Goal: Information Seeking & Learning: Learn about a topic

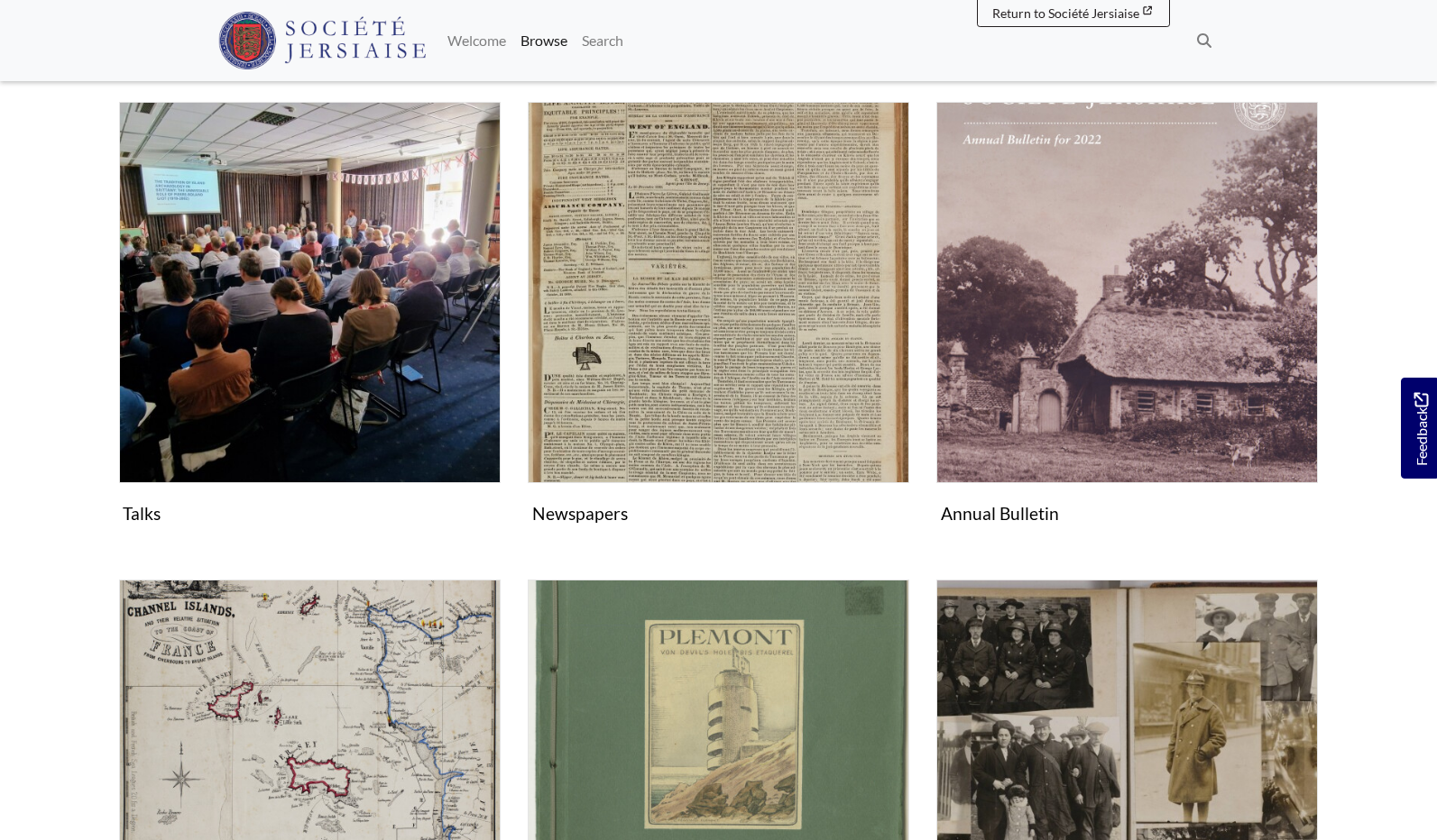
scroll to position [310, 0]
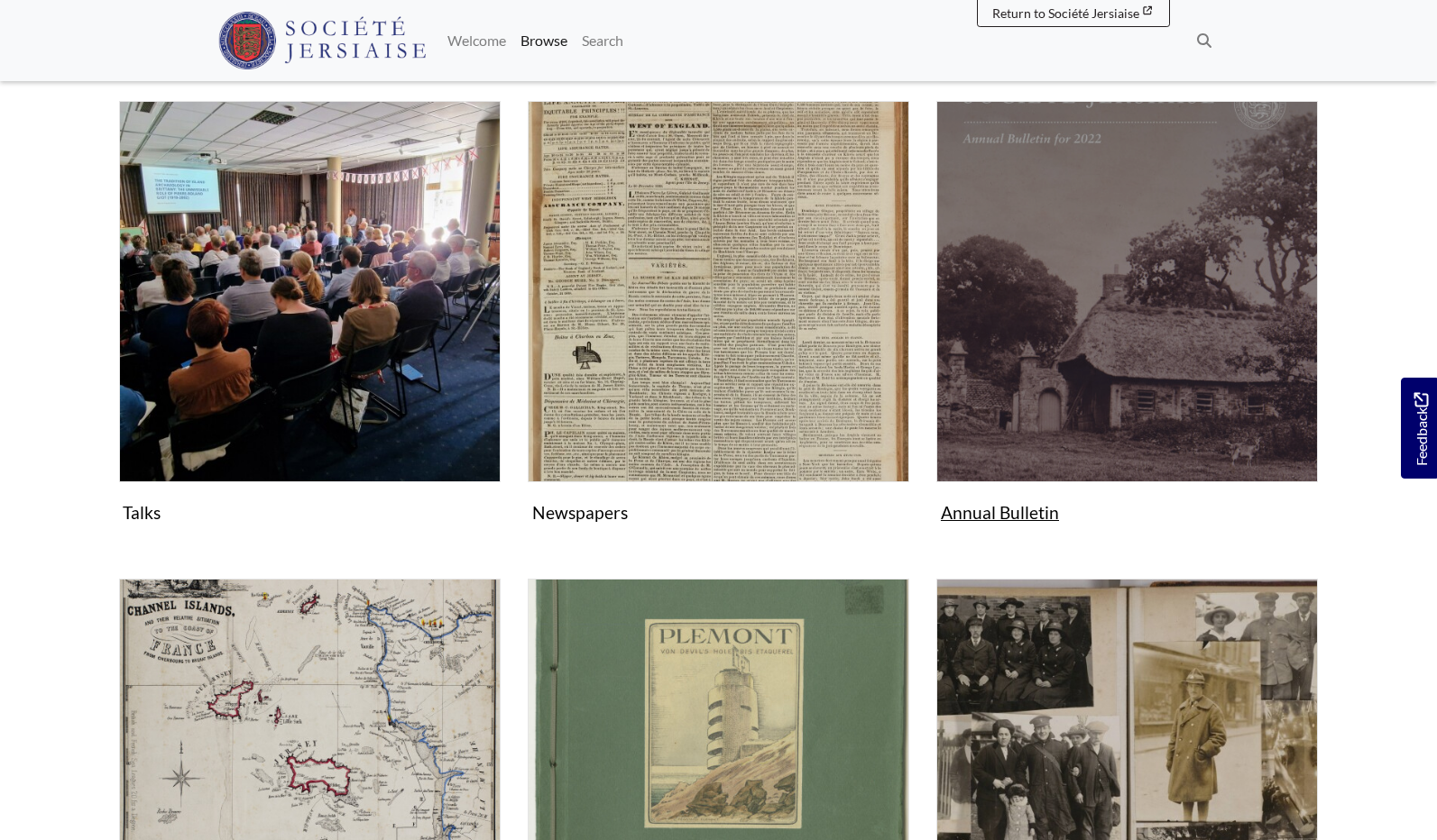
click at [1129, 334] on img "Subcollection" at bounding box center [1127, 291] width 382 height 382
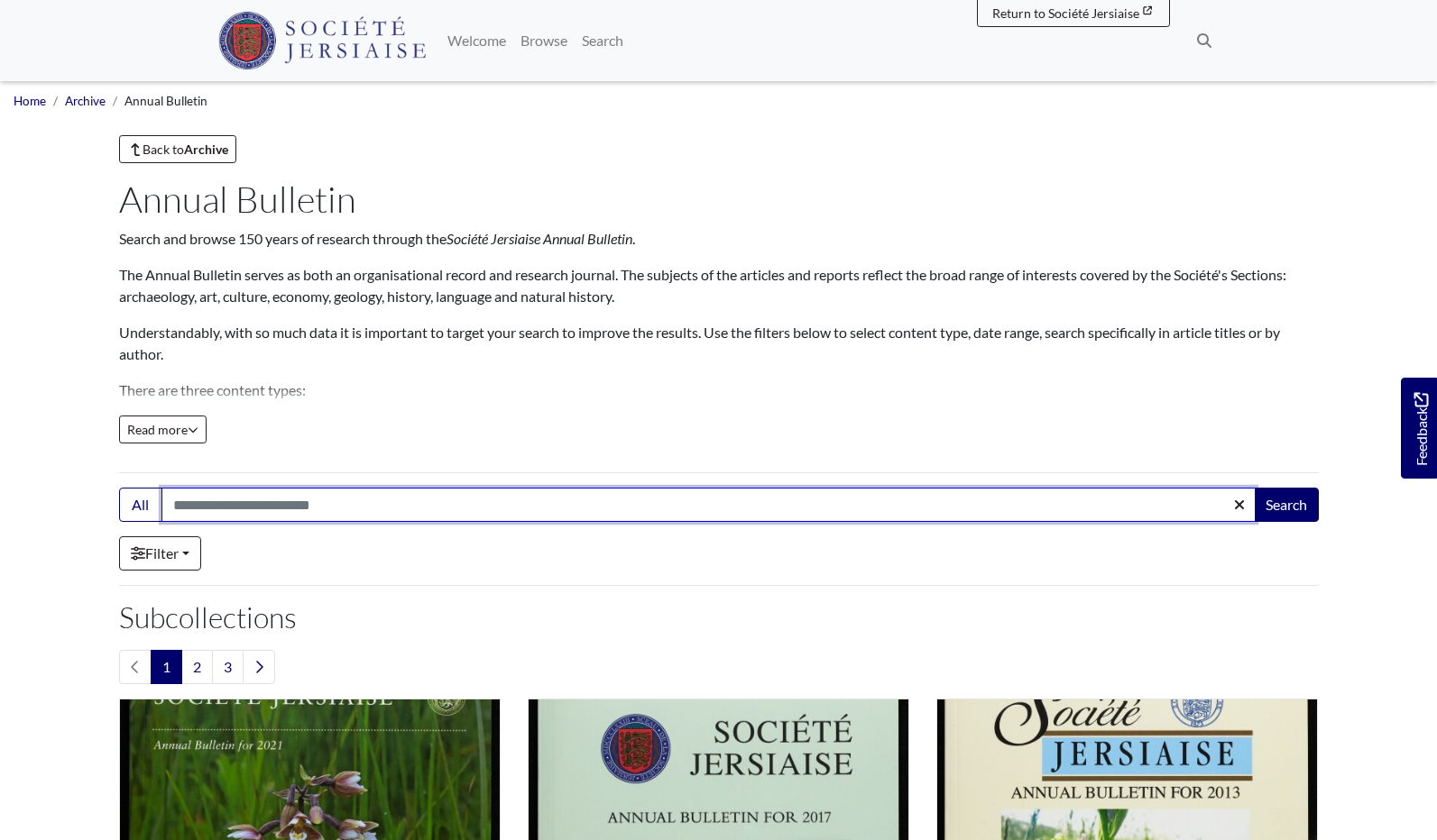
click at [178, 502] on input "Search:" at bounding box center [708, 504] width 1094 height 34
type input "**********"
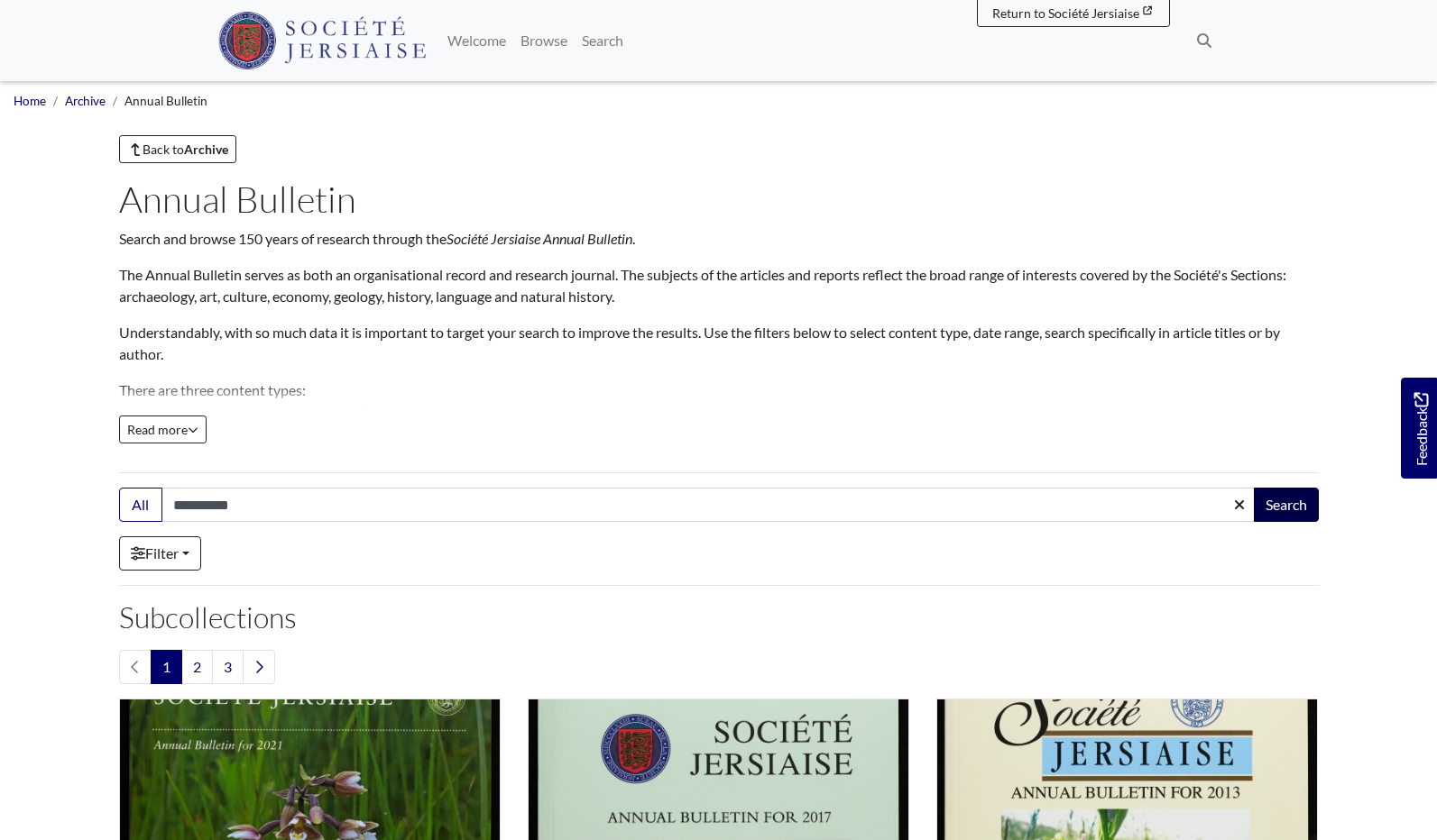
click at [1297, 519] on button "Search" at bounding box center [1286, 504] width 65 height 34
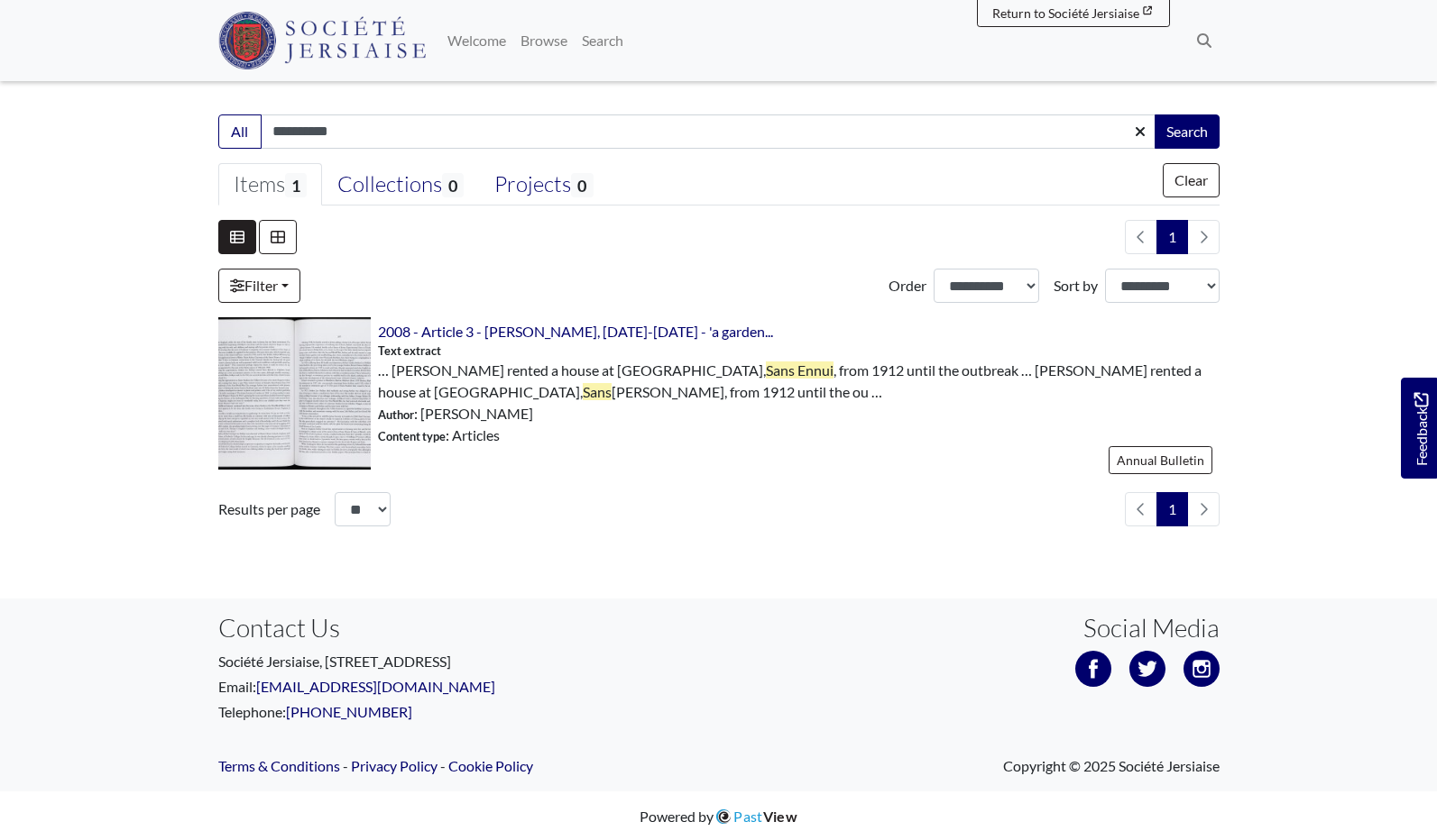
scroll to position [371, 0]
click at [338, 346] on img at bounding box center [294, 393] width 153 height 153
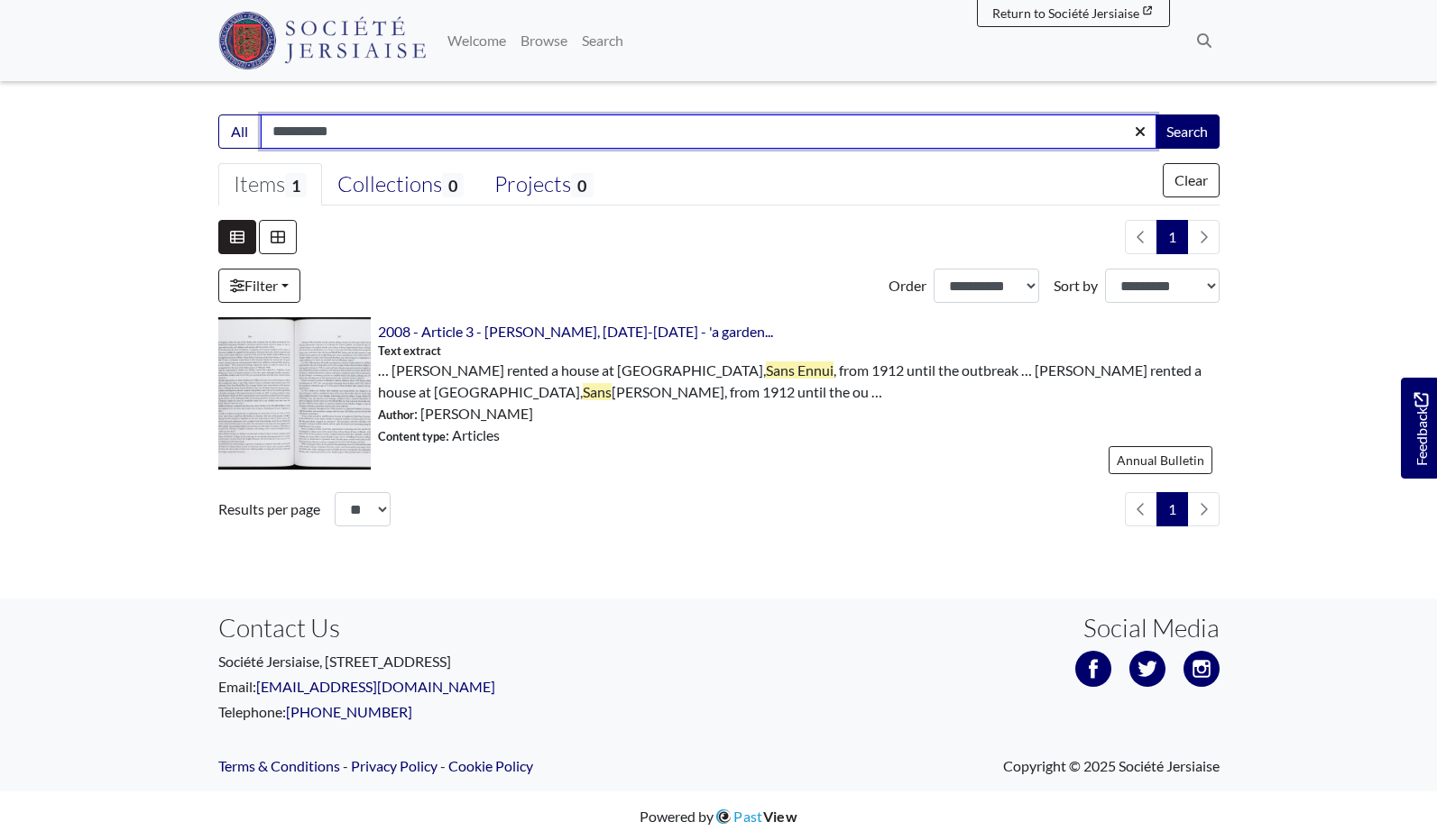
click at [349, 131] on input "**********" at bounding box center [708, 131] width 895 height 34
type input "*"
type input "**********"
click at [1185, 130] on button "Search" at bounding box center [1186, 131] width 65 height 34
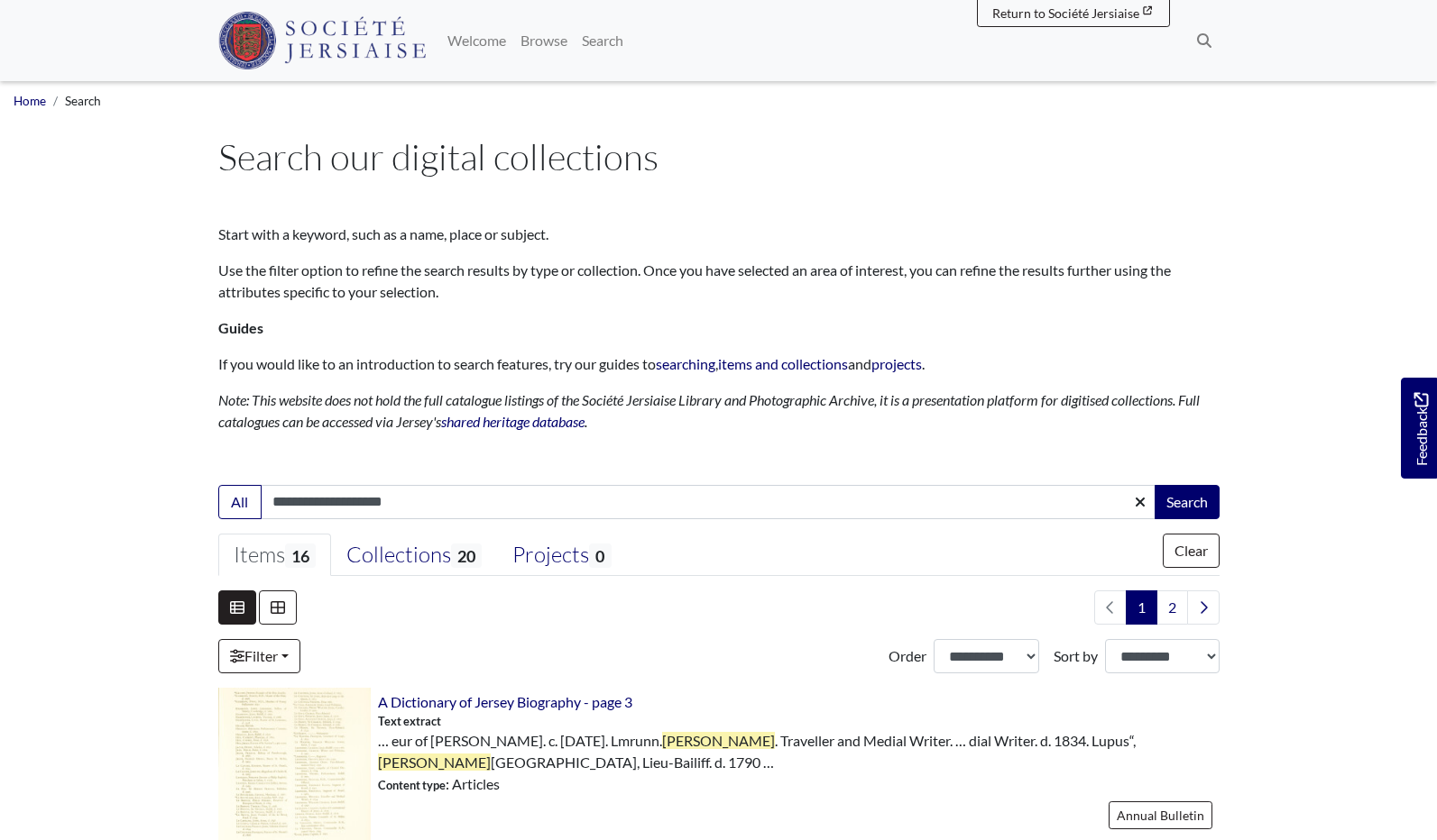
drag, startPoint x: 382, startPoint y: 500, endPoint x: 535, endPoint y: 525, distance: 155.0
click at [381, 500] on input "**********" at bounding box center [708, 501] width 895 height 34
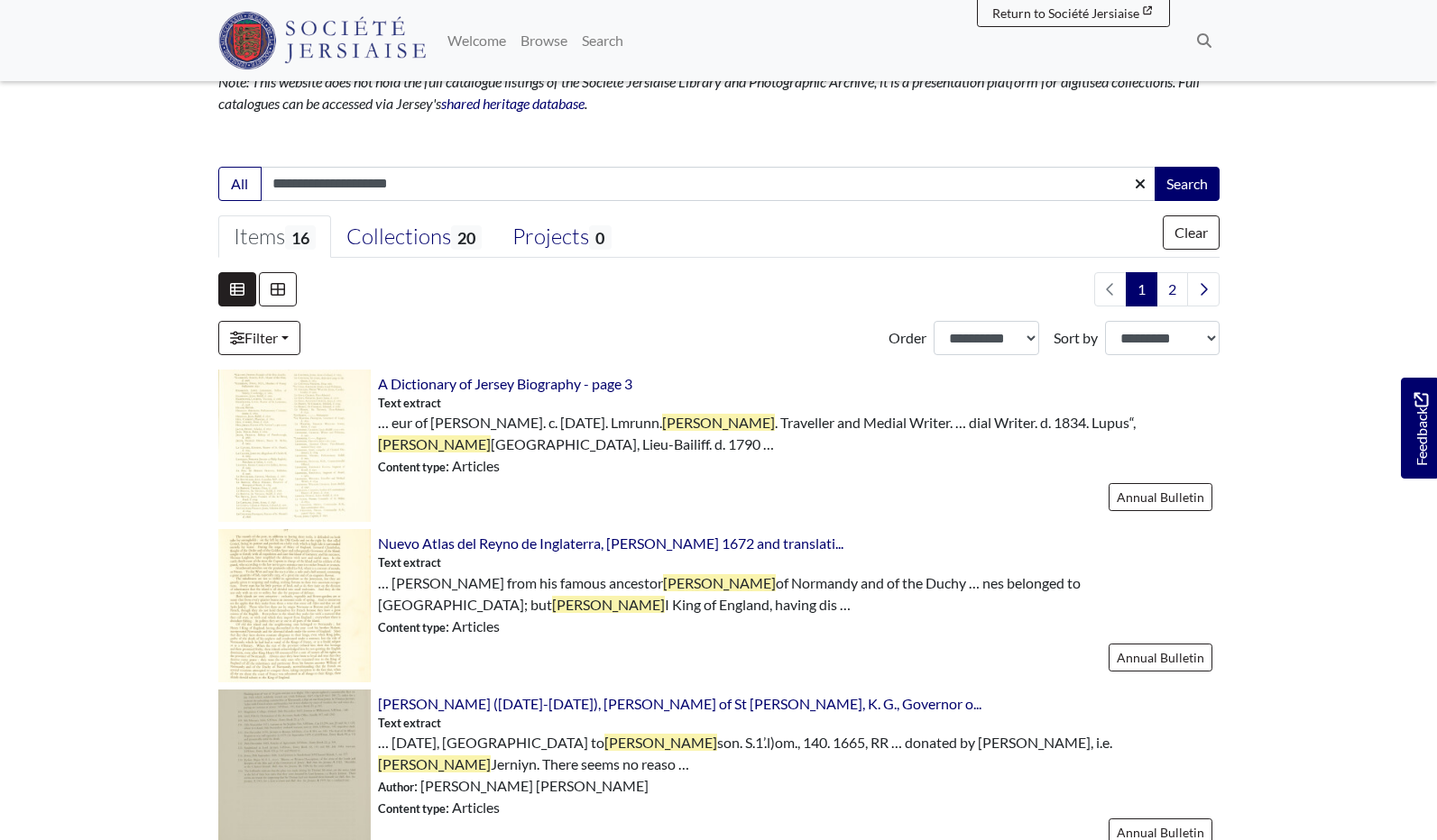
scroll to position [320, 0]
type input "**********"
click at [1206, 188] on button "Search" at bounding box center [1186, 181] width 65 height 34
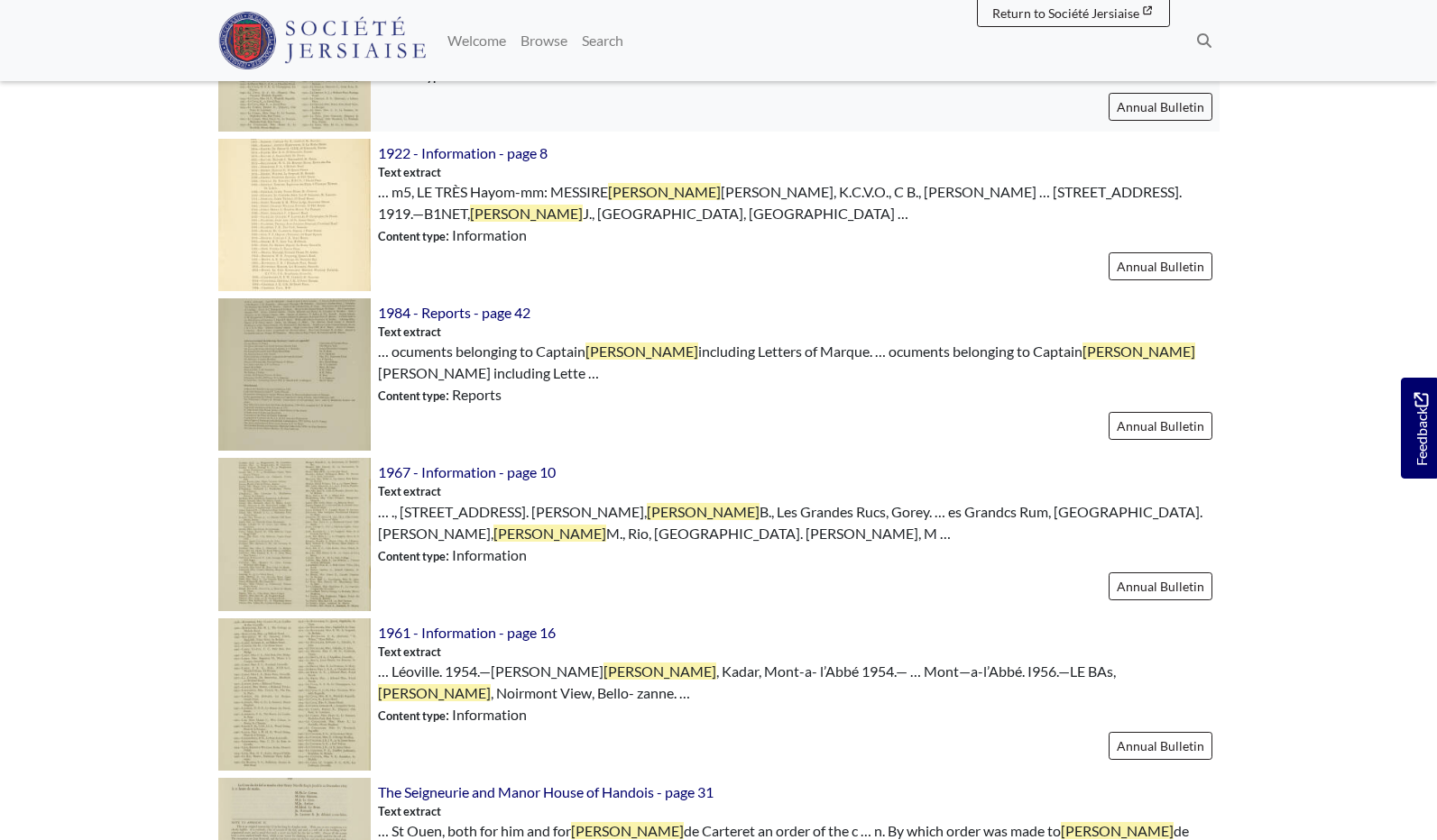
scroll to position [1050, 0]
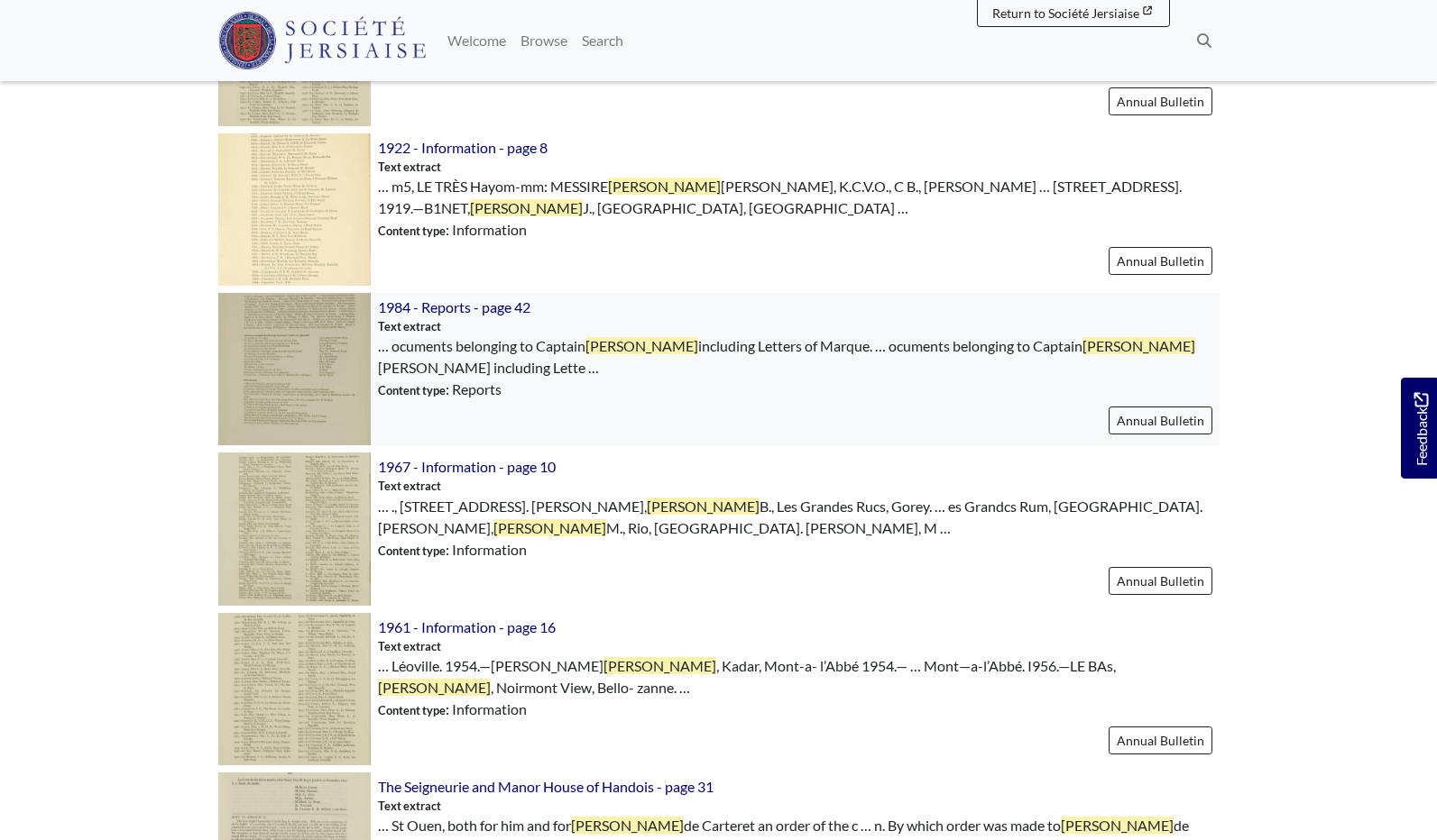
click at [329, 337] on img at bounding box center [294, 369] width 153 height 153
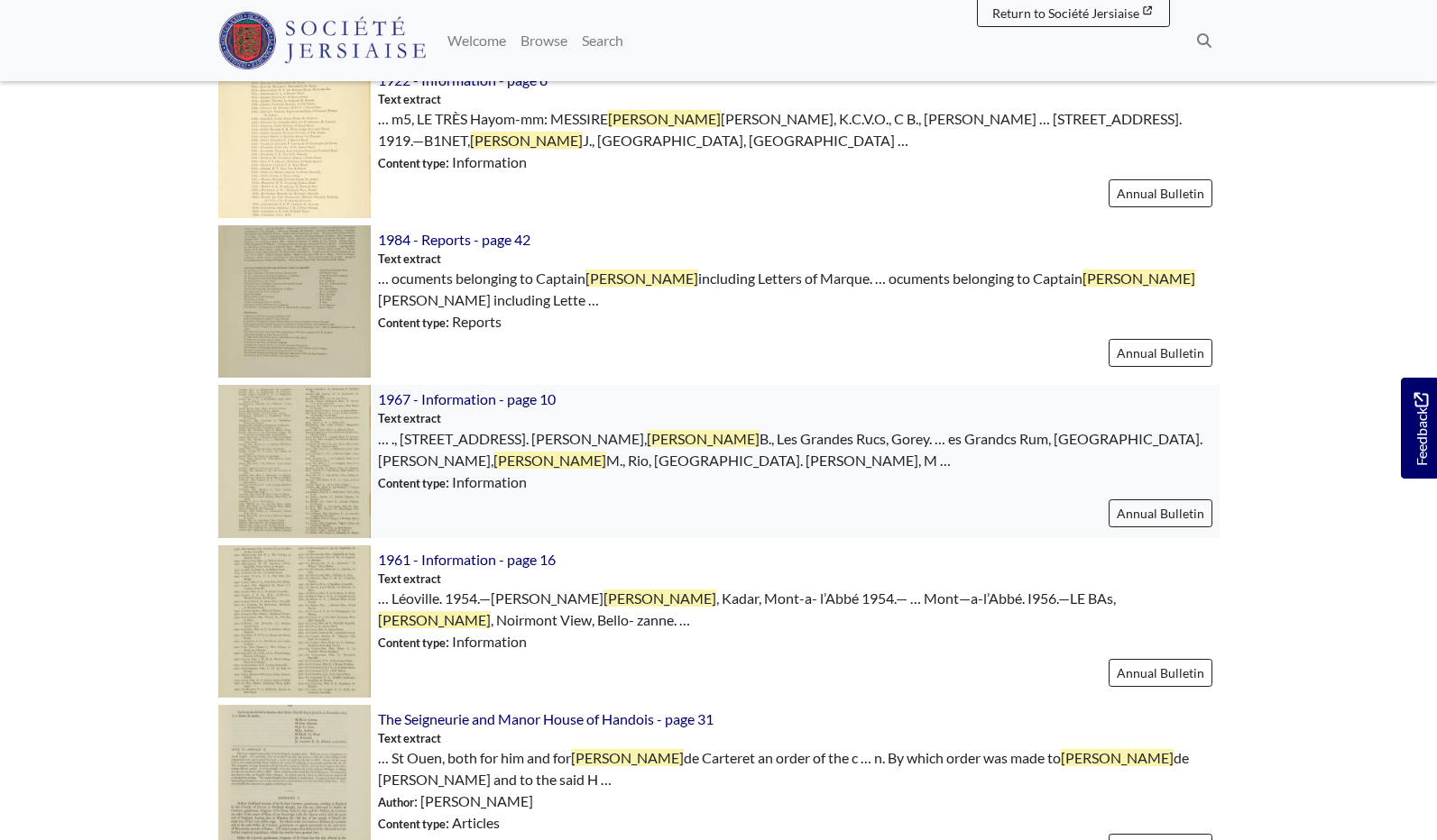
scroll to position [1115, 0]
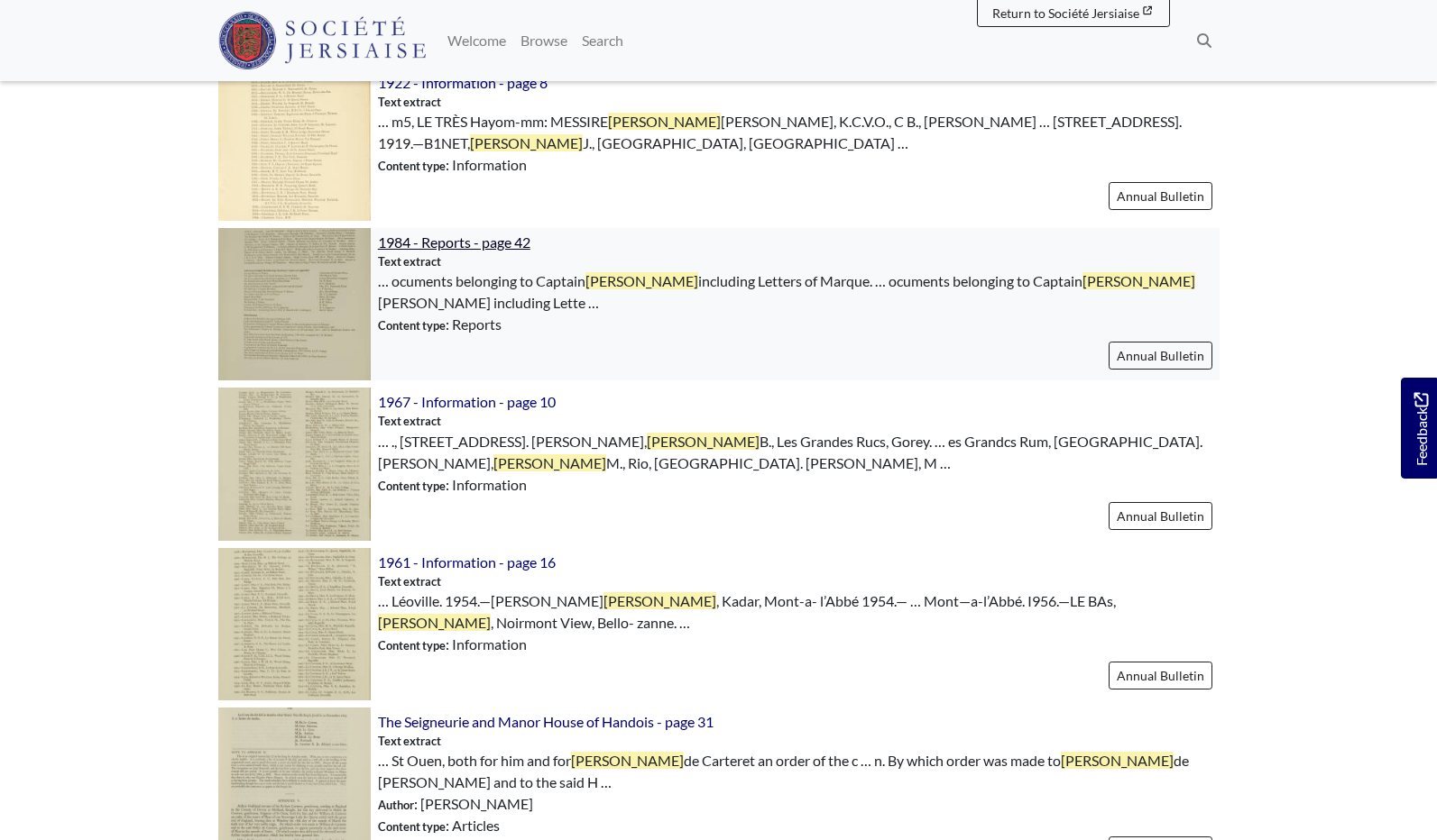
click at [476, 241] on span "1984 - Reports - page 42" at bounding box center [454, 242] width 153 height 17
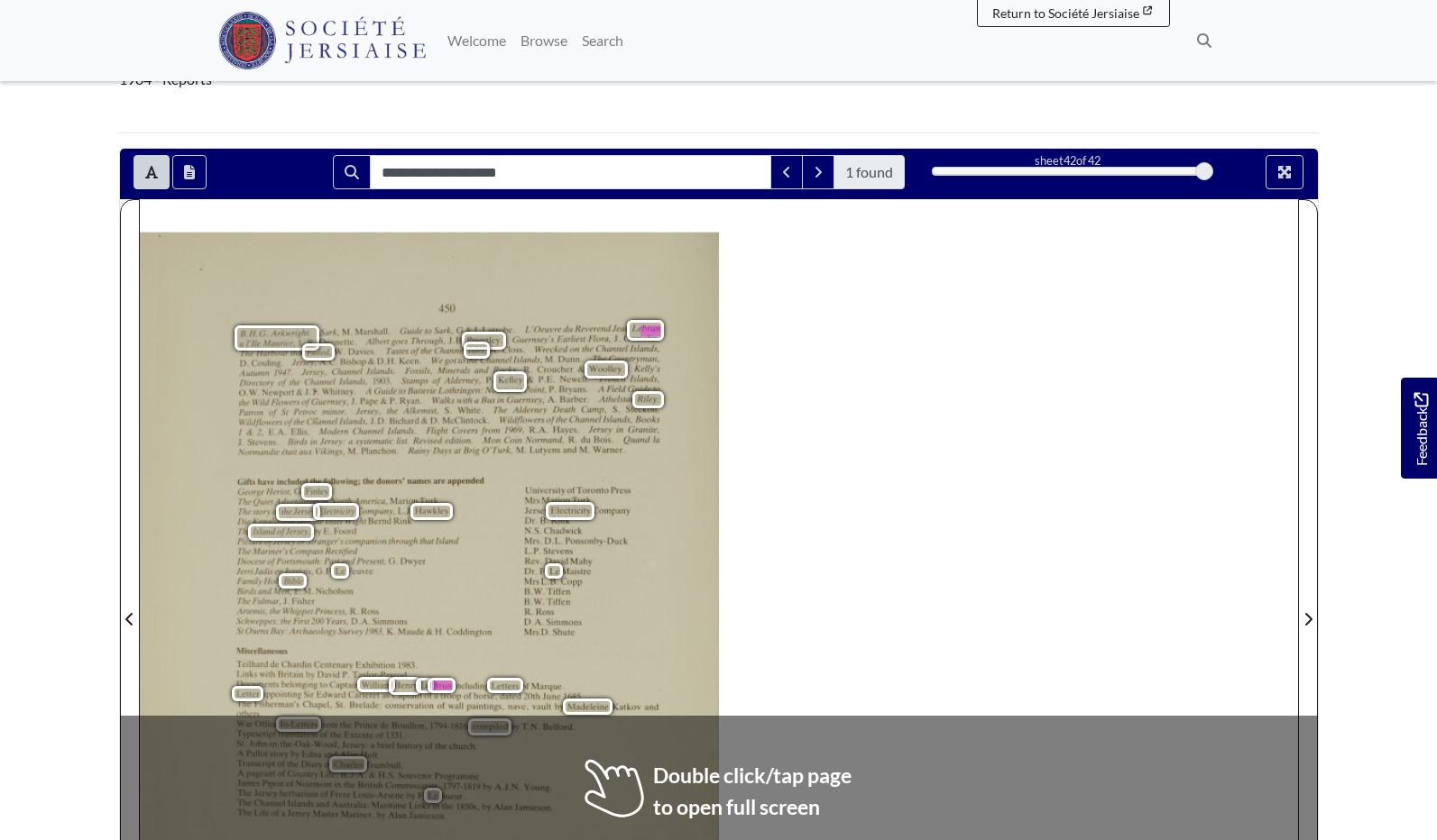
scroll to position [148, 0]
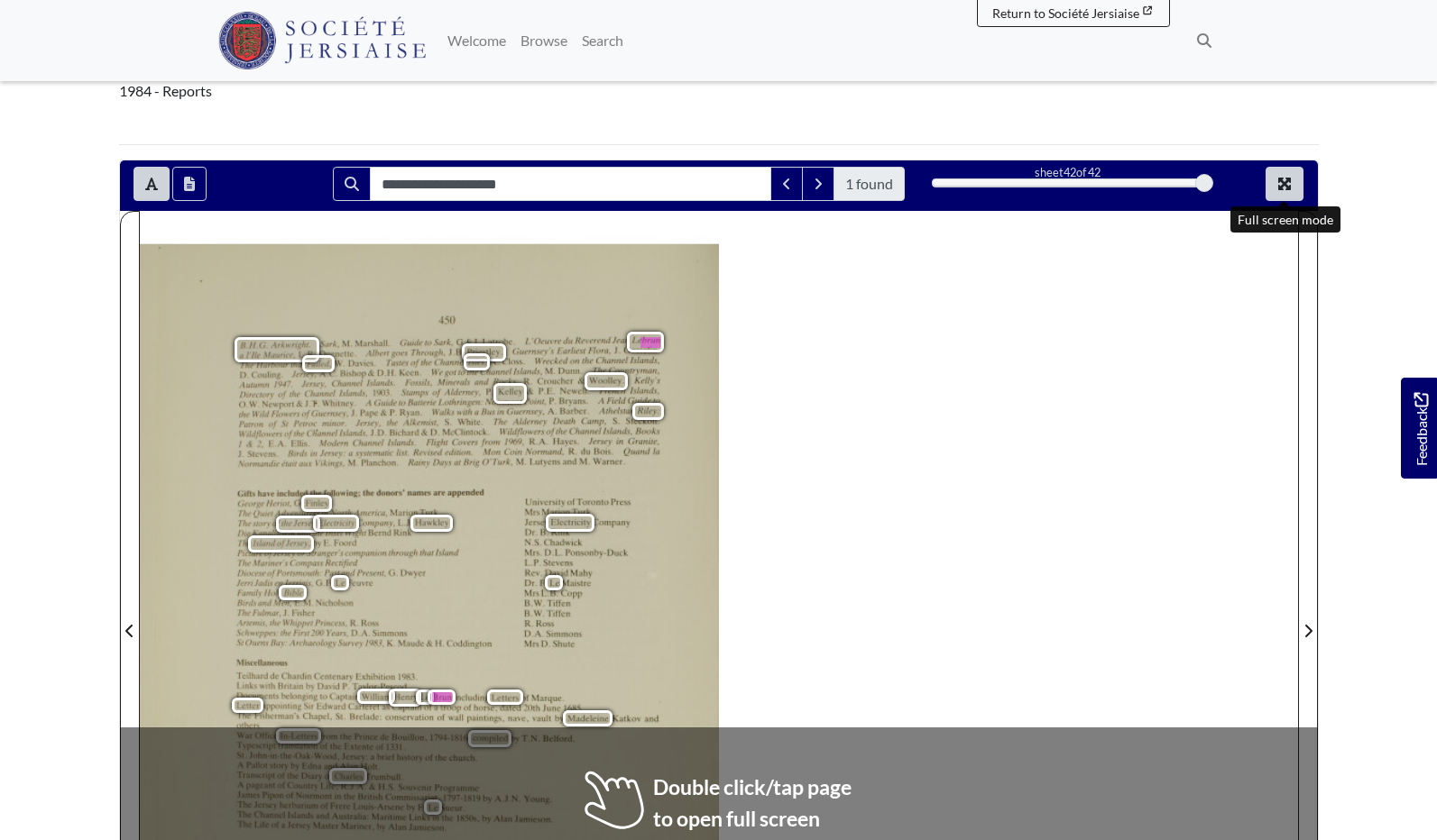
click at [1279, 188] on icon "Full screen mode" at bounding box center [1284, 184] width 13 height 13
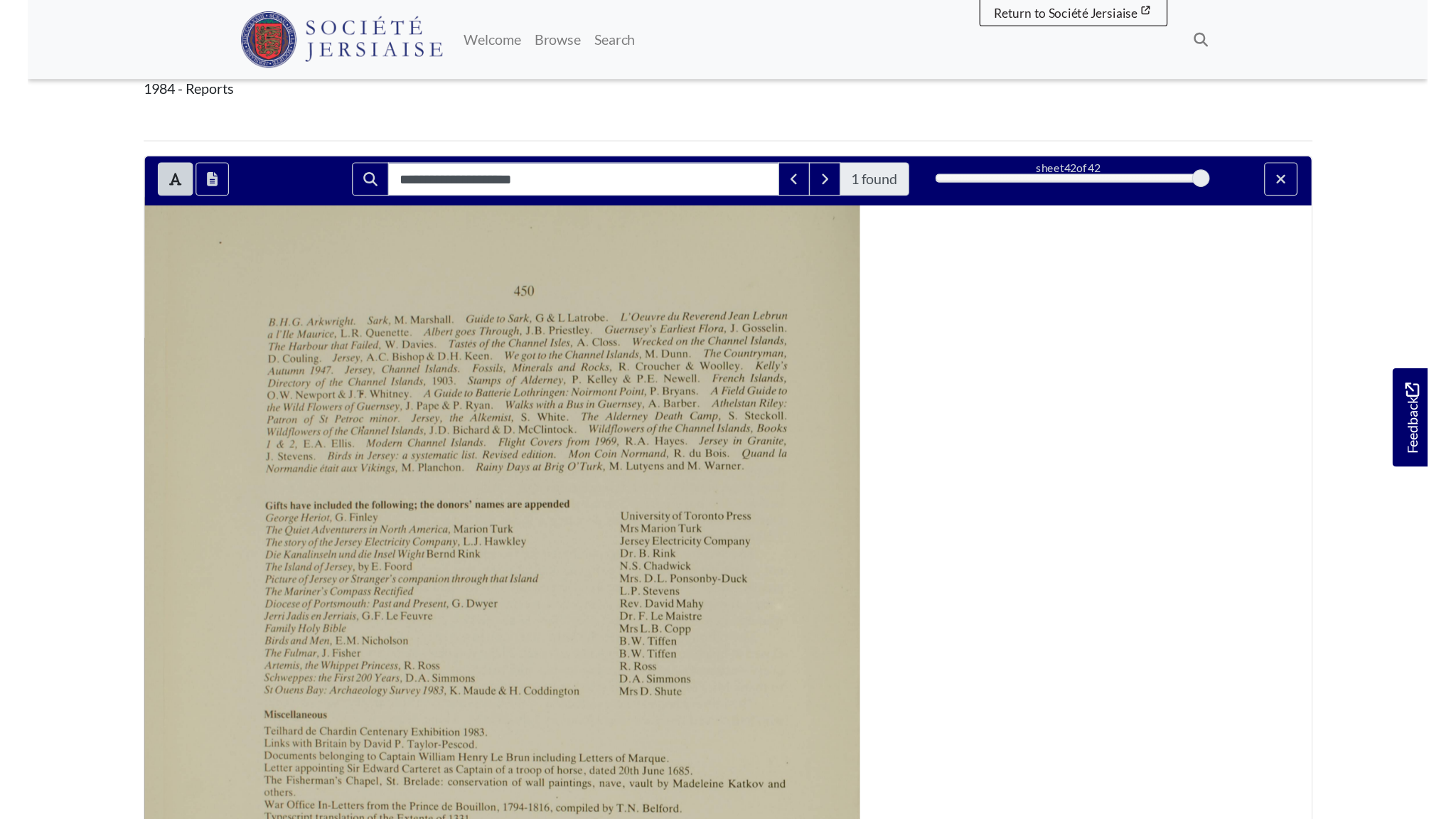
scroll to position [0, 0]
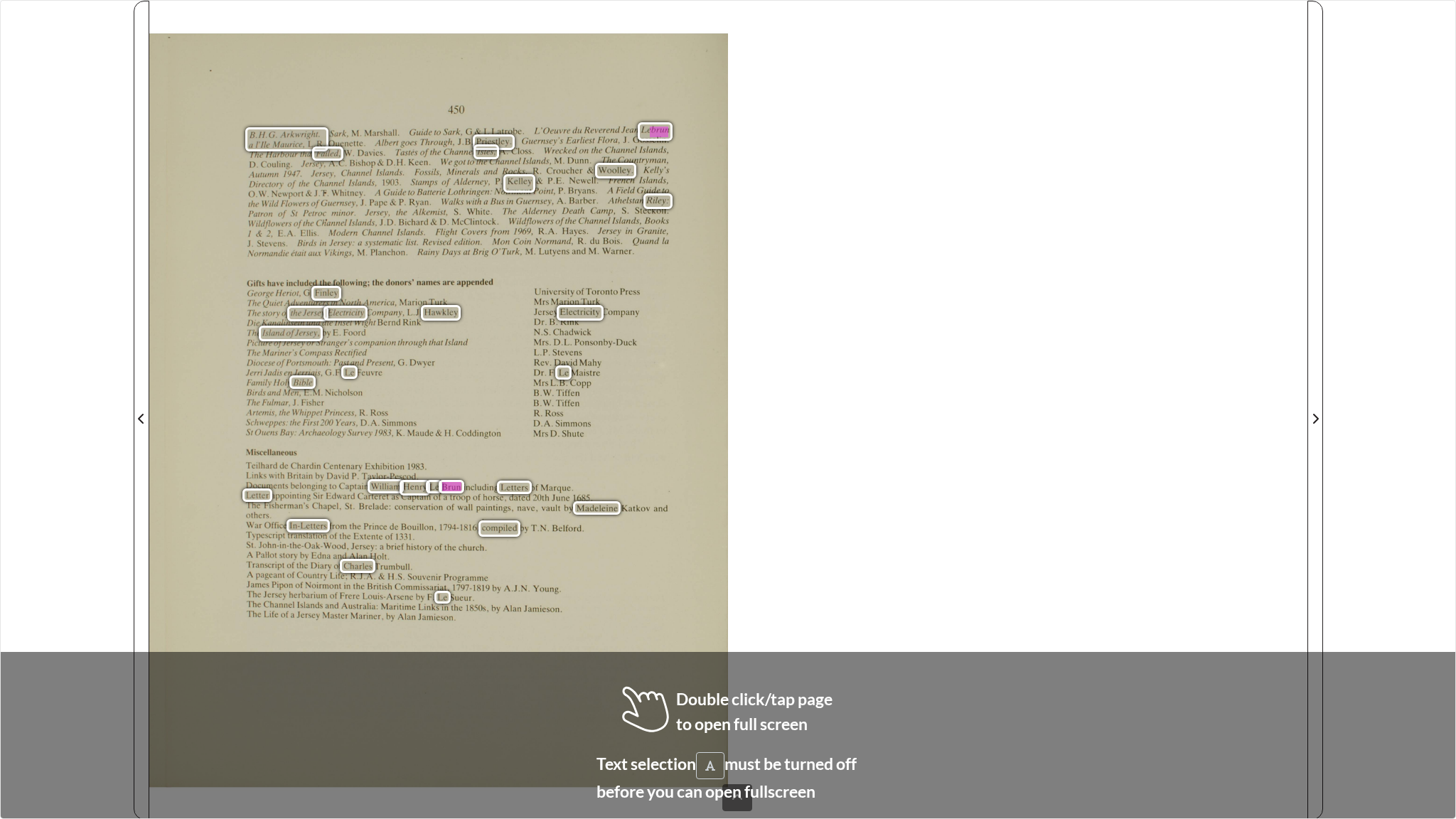
click at [802, 329] on div "450 . ‘ ht. Sark, M. Marshall. Guide to Sark. G & L Latrobe. L'Oeuvre du Revere…" at bounding box center [728, 410] width 1158 height 819
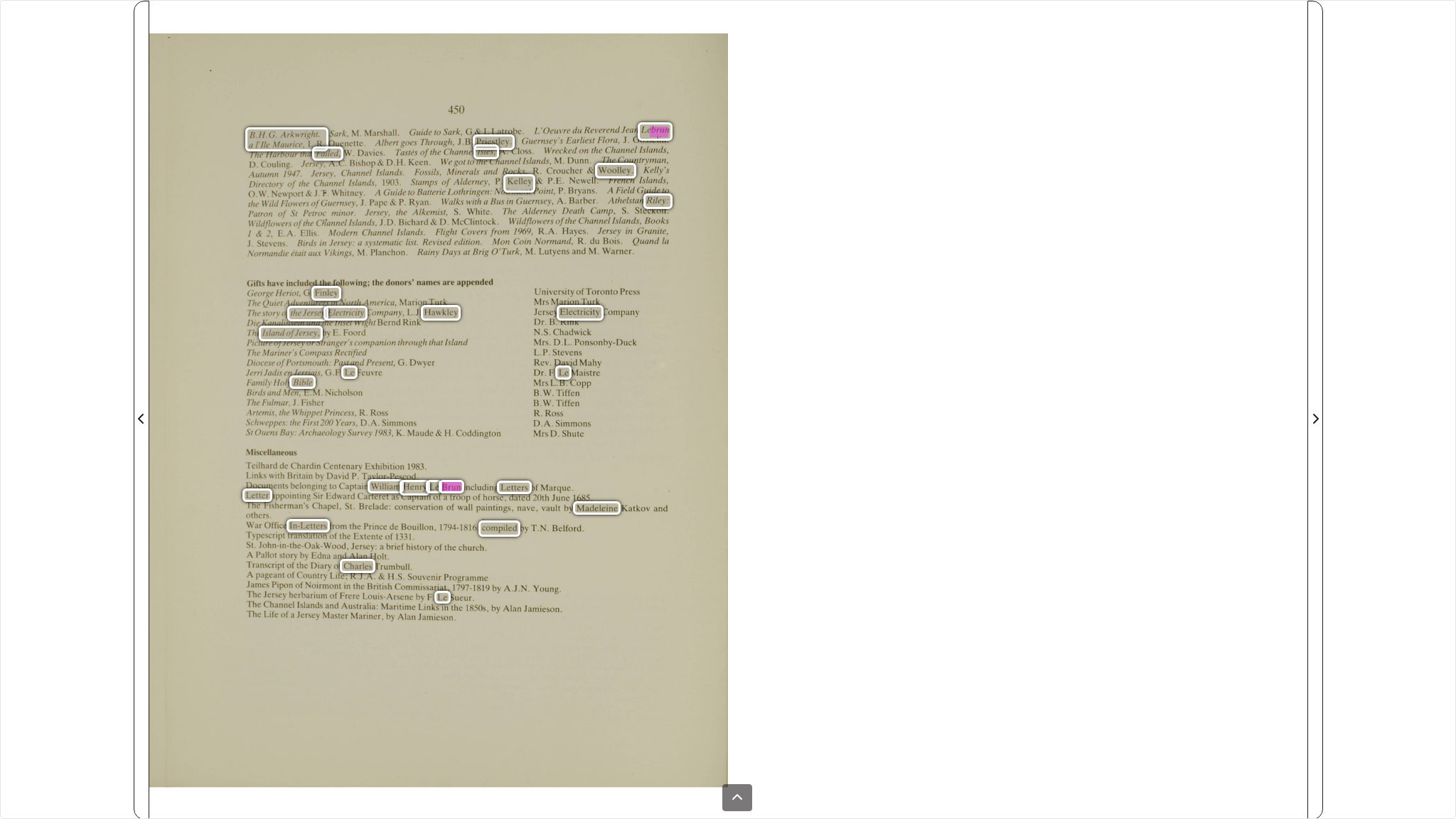
click at [698, 336] on div "450 . ‘ ht. Sark, M. Marshall. Guide to Sark. G & L Latrobe. L'Oeuvre du Revere…" at bounding box center [439, 426] width 579 height 787
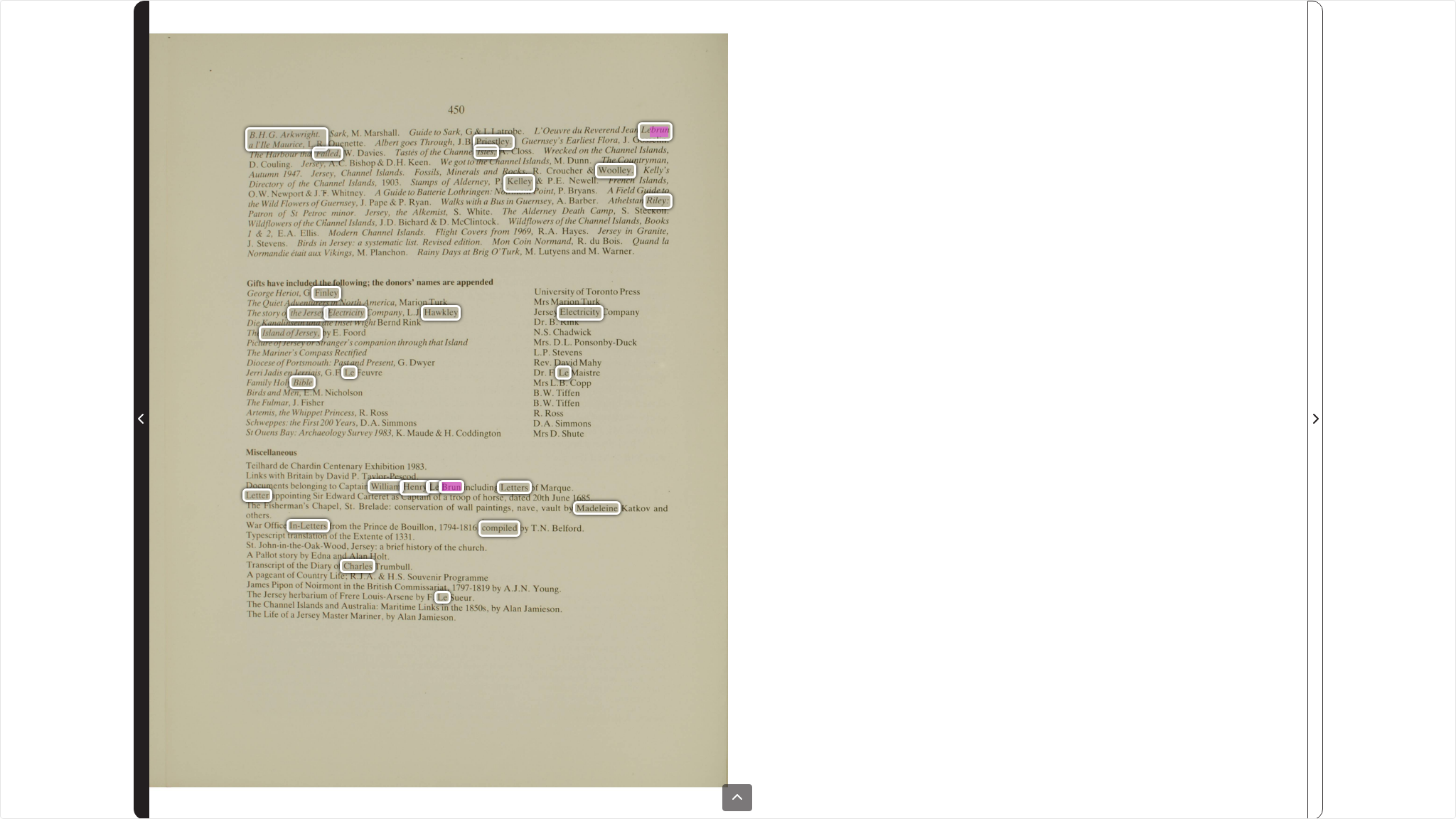
click at [140, 413] on icon "Previous Page" at bounding box center [141, 419] width 7 height 12
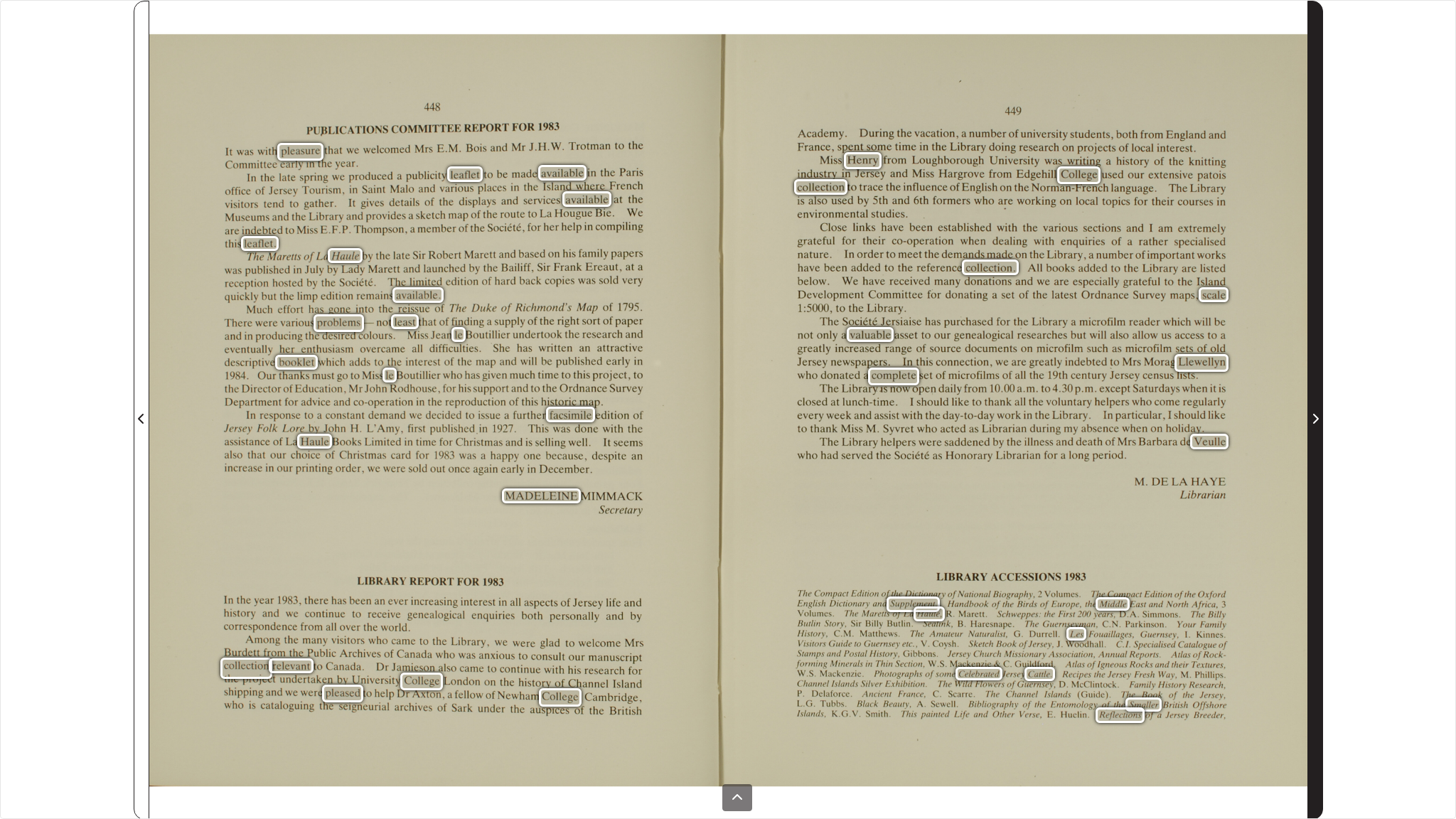
click at [1132, 419] on icon "Next Page" at bounding box center [1315, 419] width 7 height 12
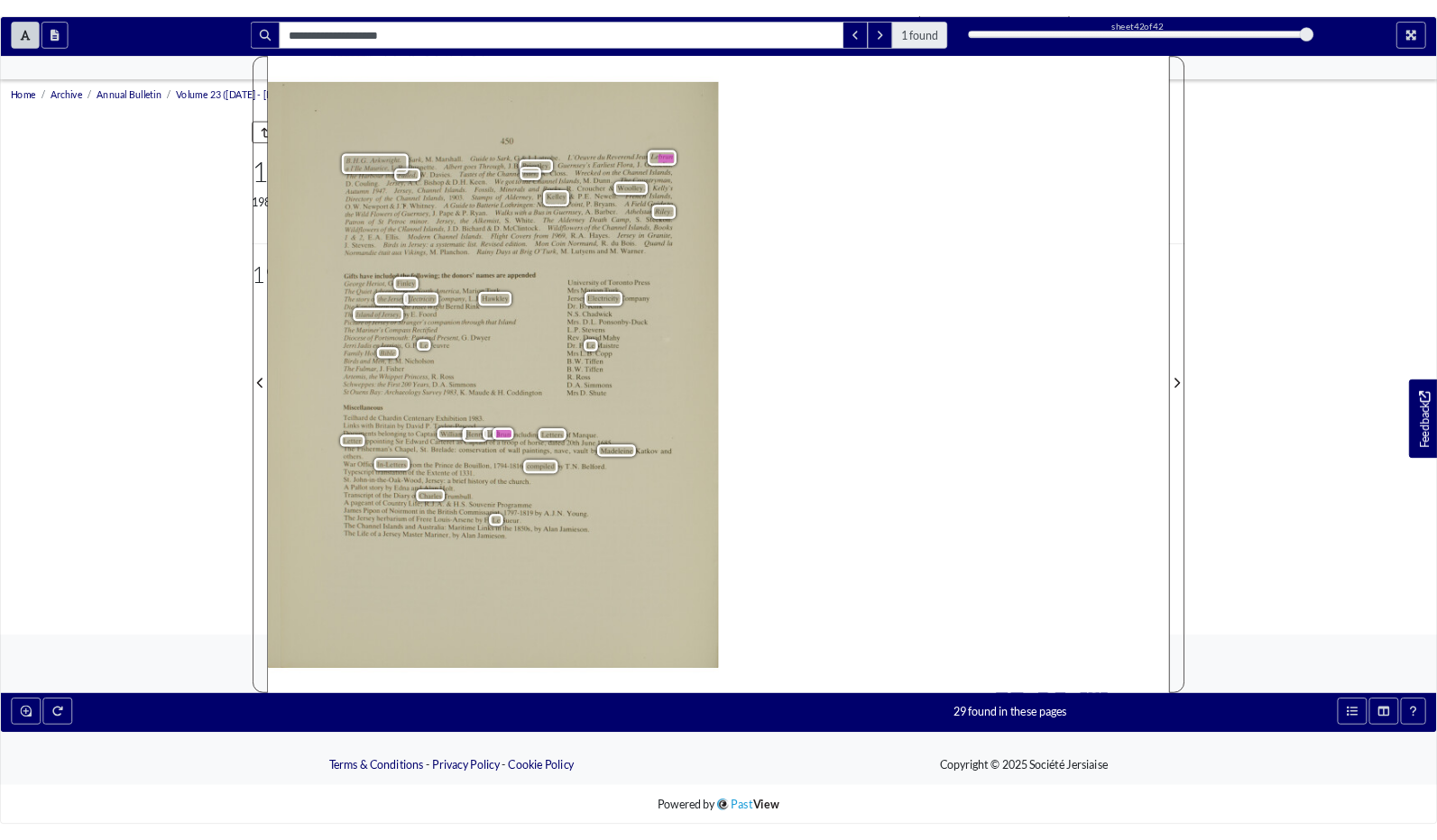
scroll to position [148, 0]
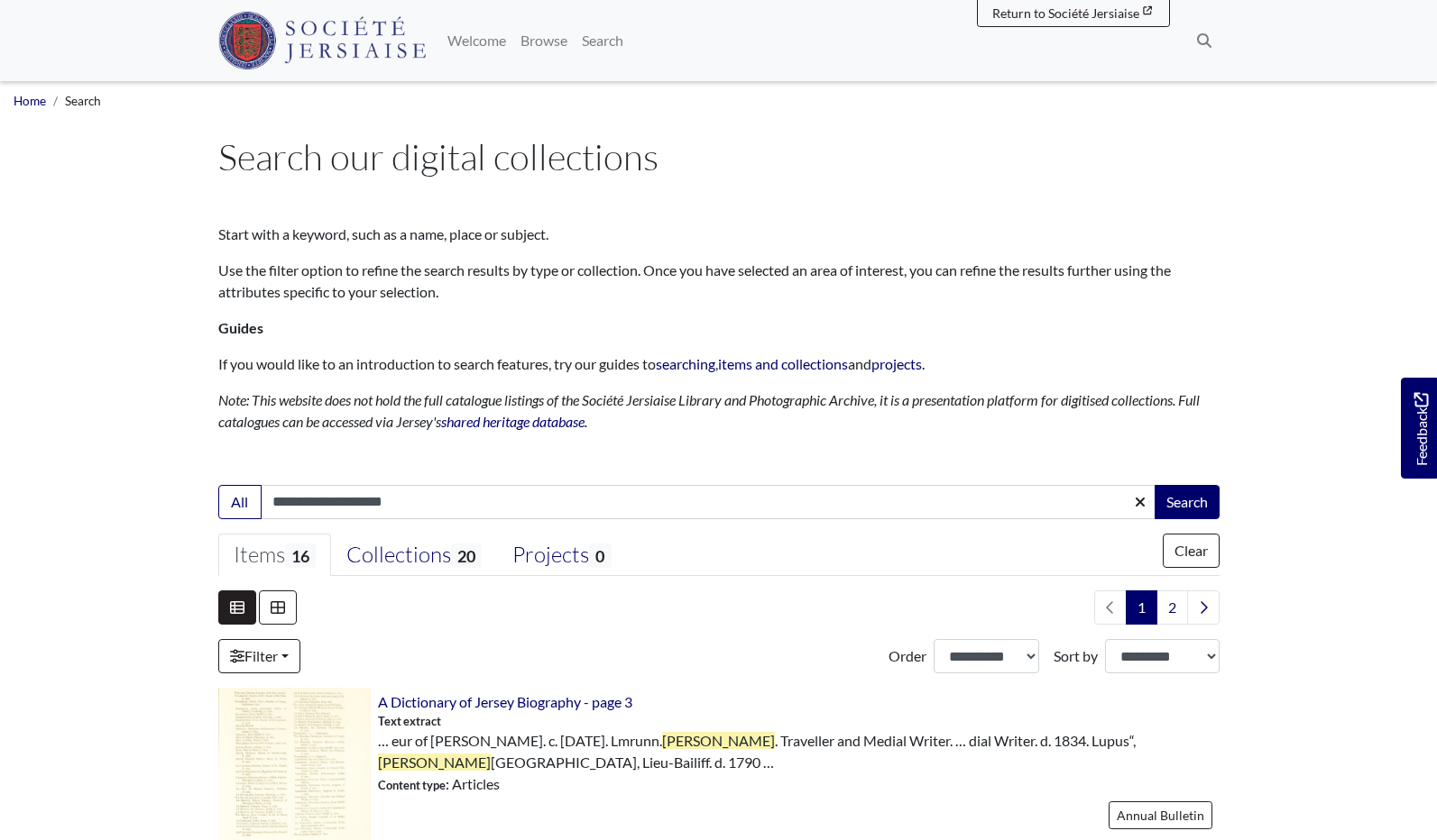
scroll to position [320, 0]
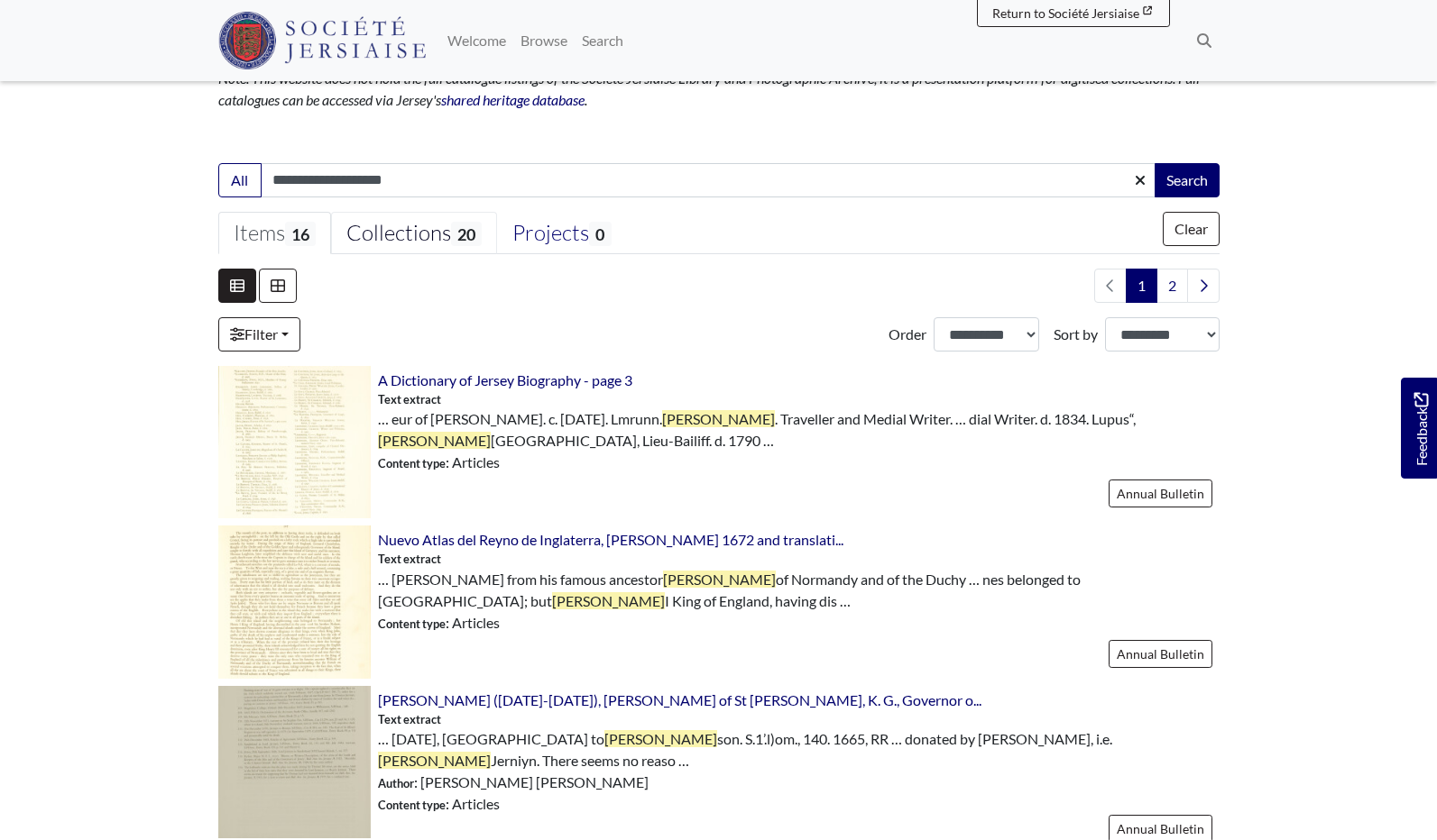
click at [403, 228] on div "Collections 20" at bounding box center [414, 233] width 135 height 27
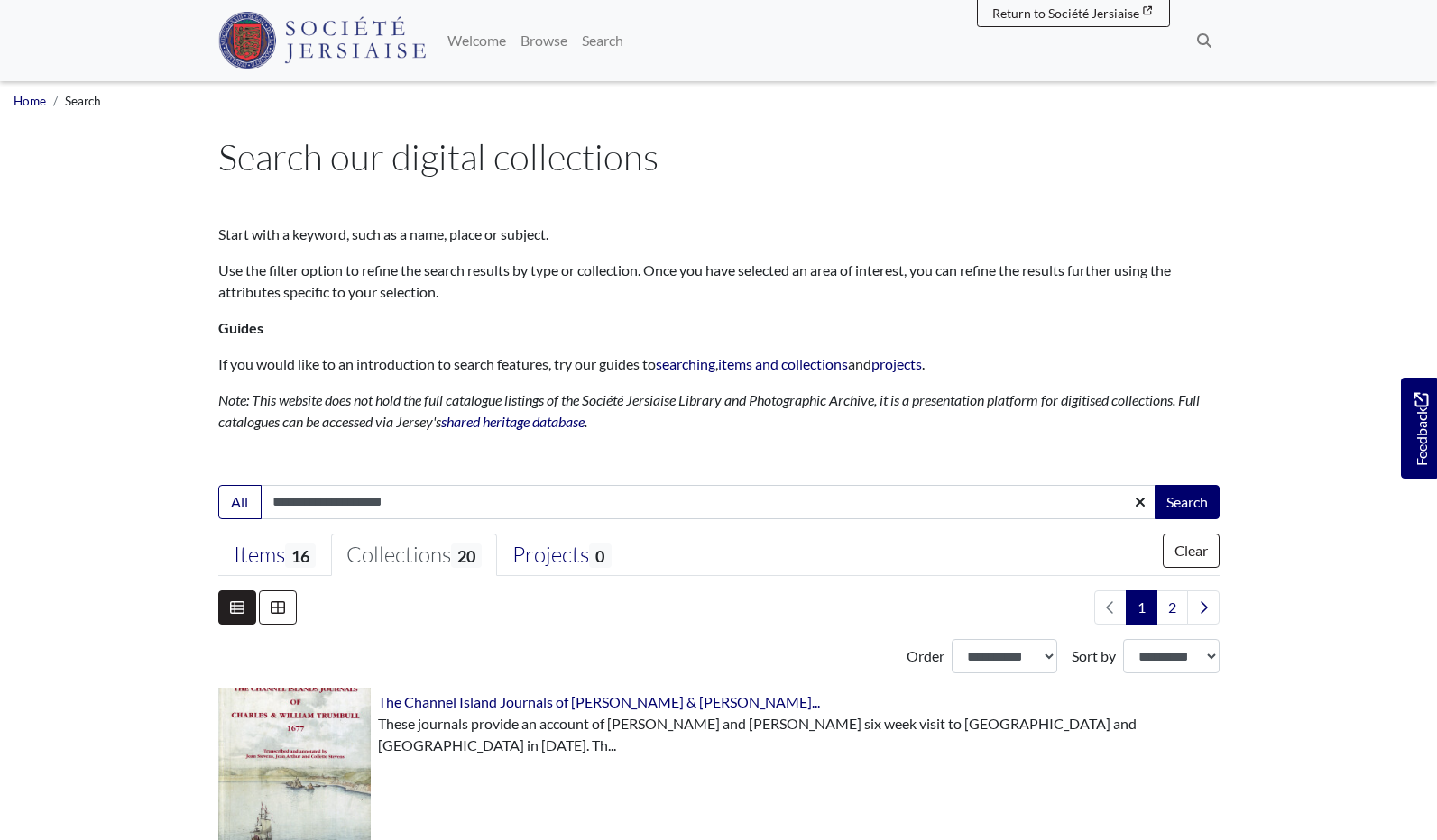
scroll to position [0, 0]
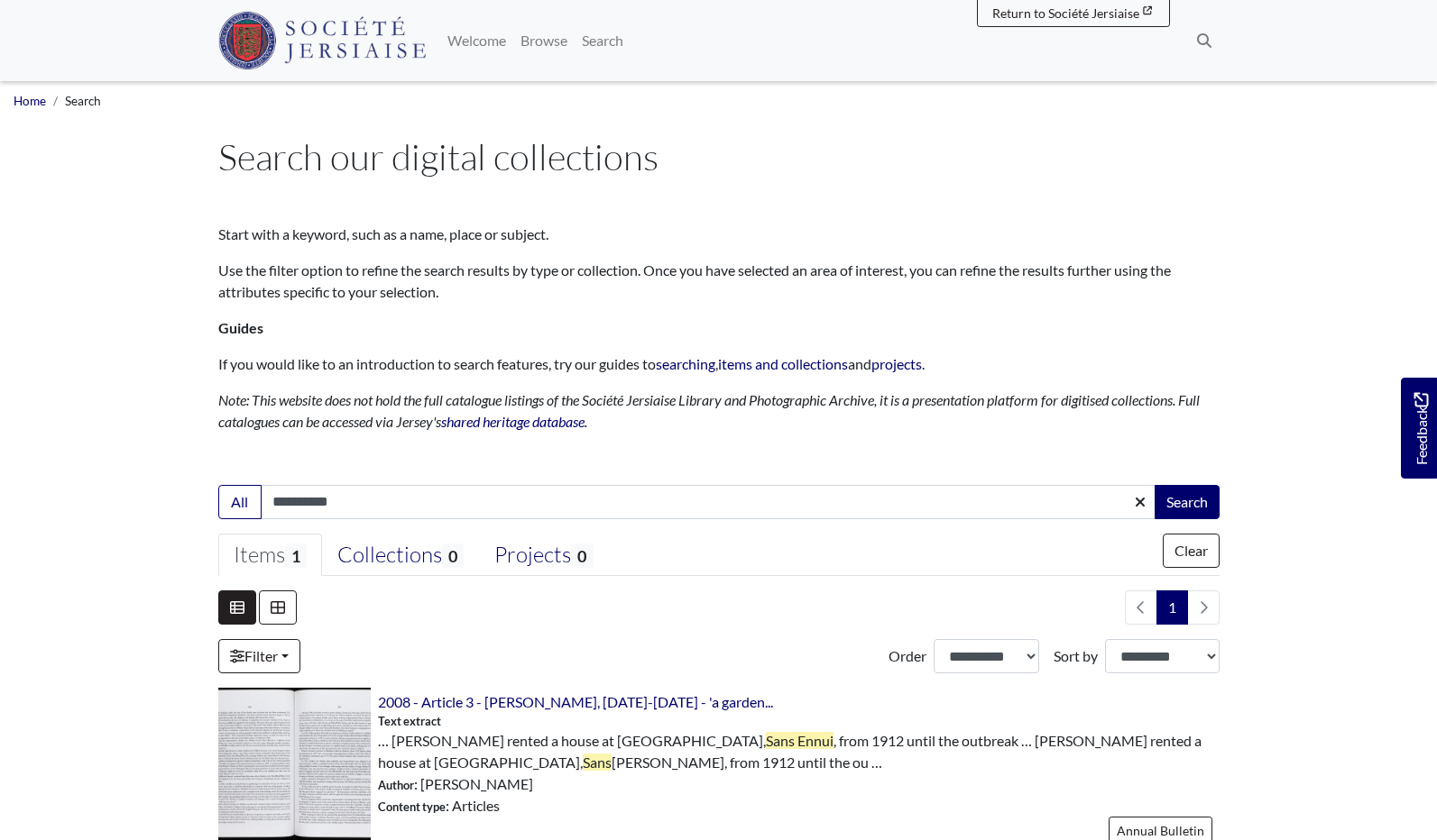
scroll to position [359, 0]
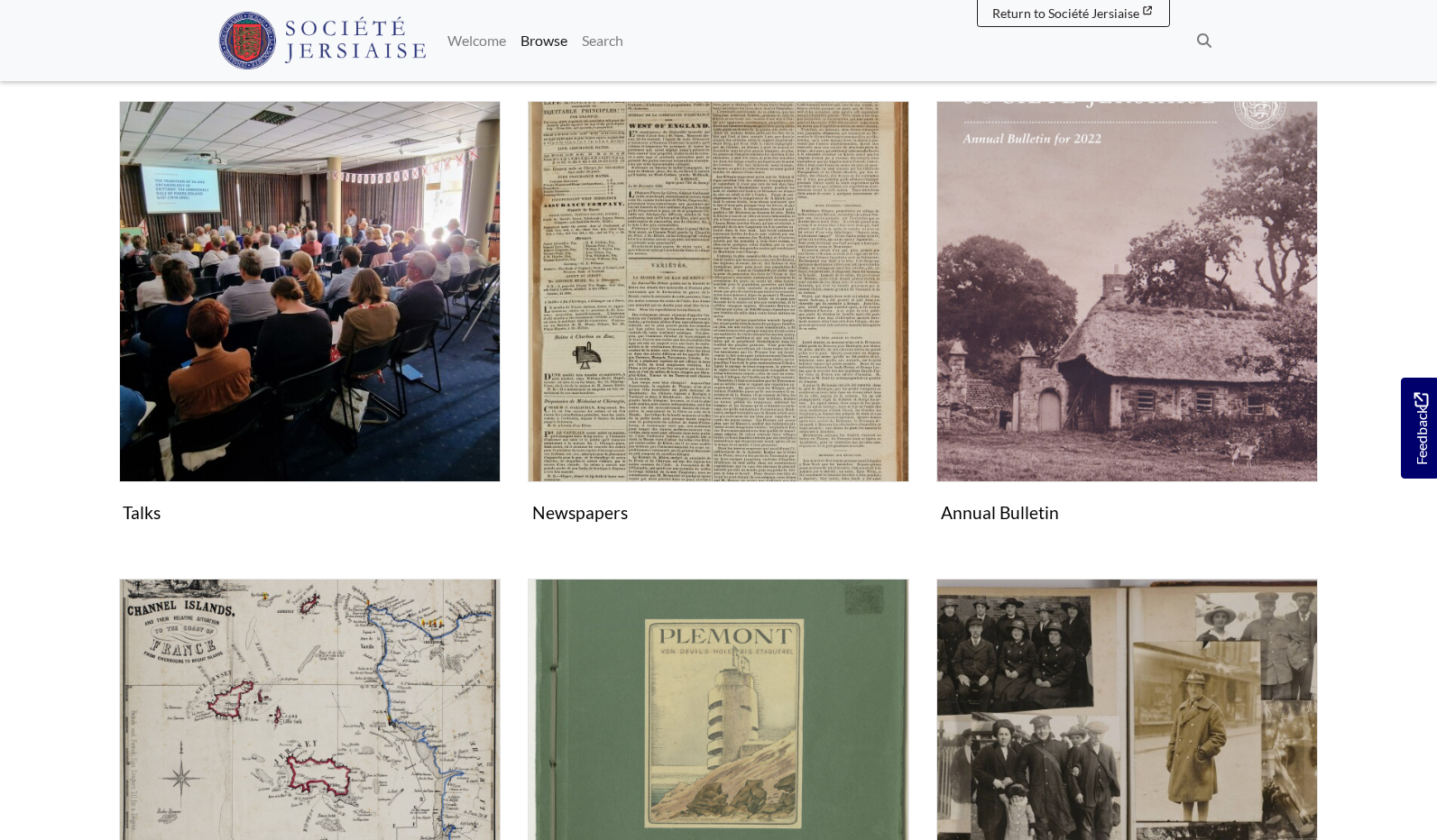
scroll to position [307, 0]
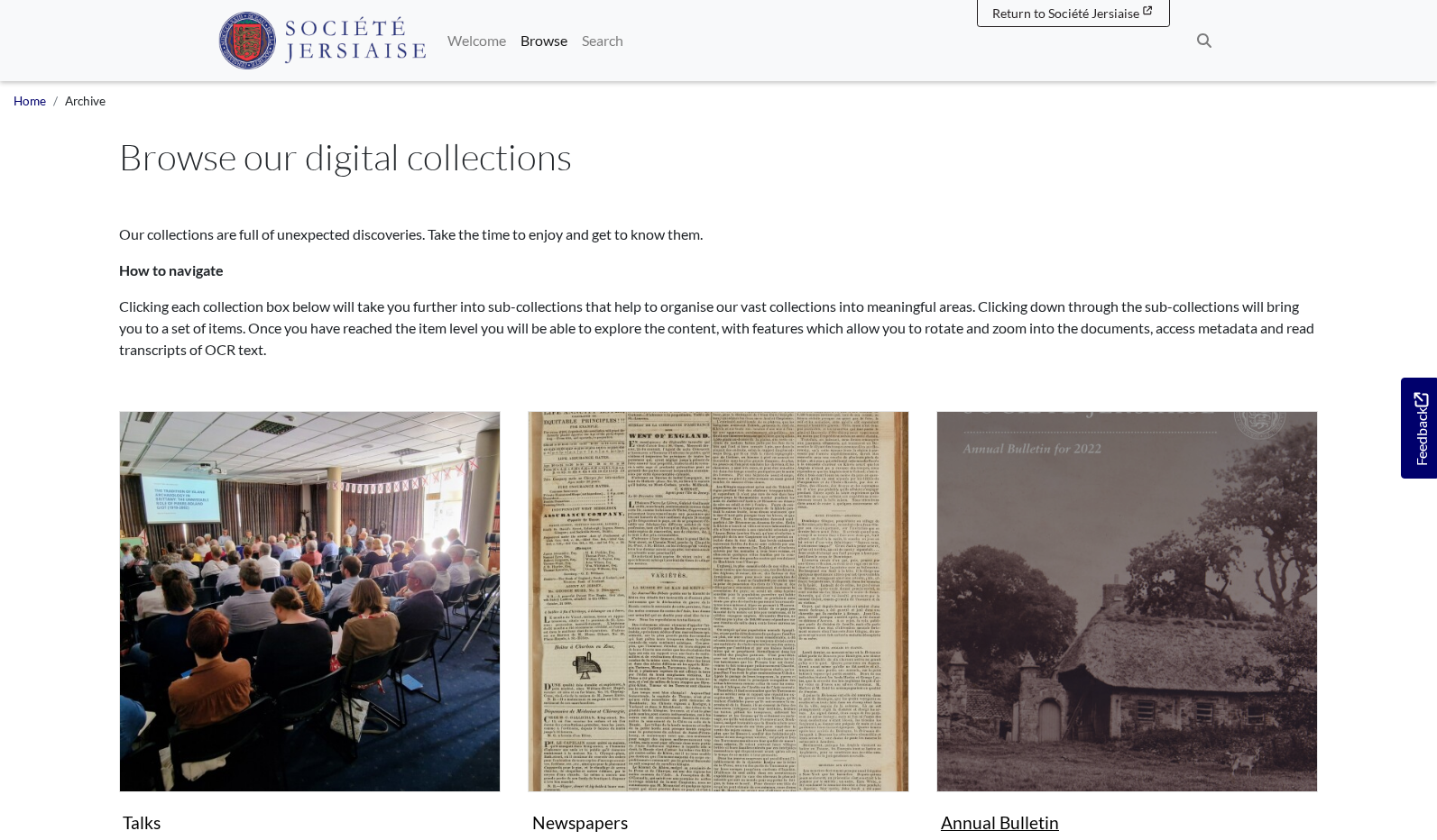
click at [1110, 571] on img "Subcollection" at bounding box center [1127, 601] width 382 height 382
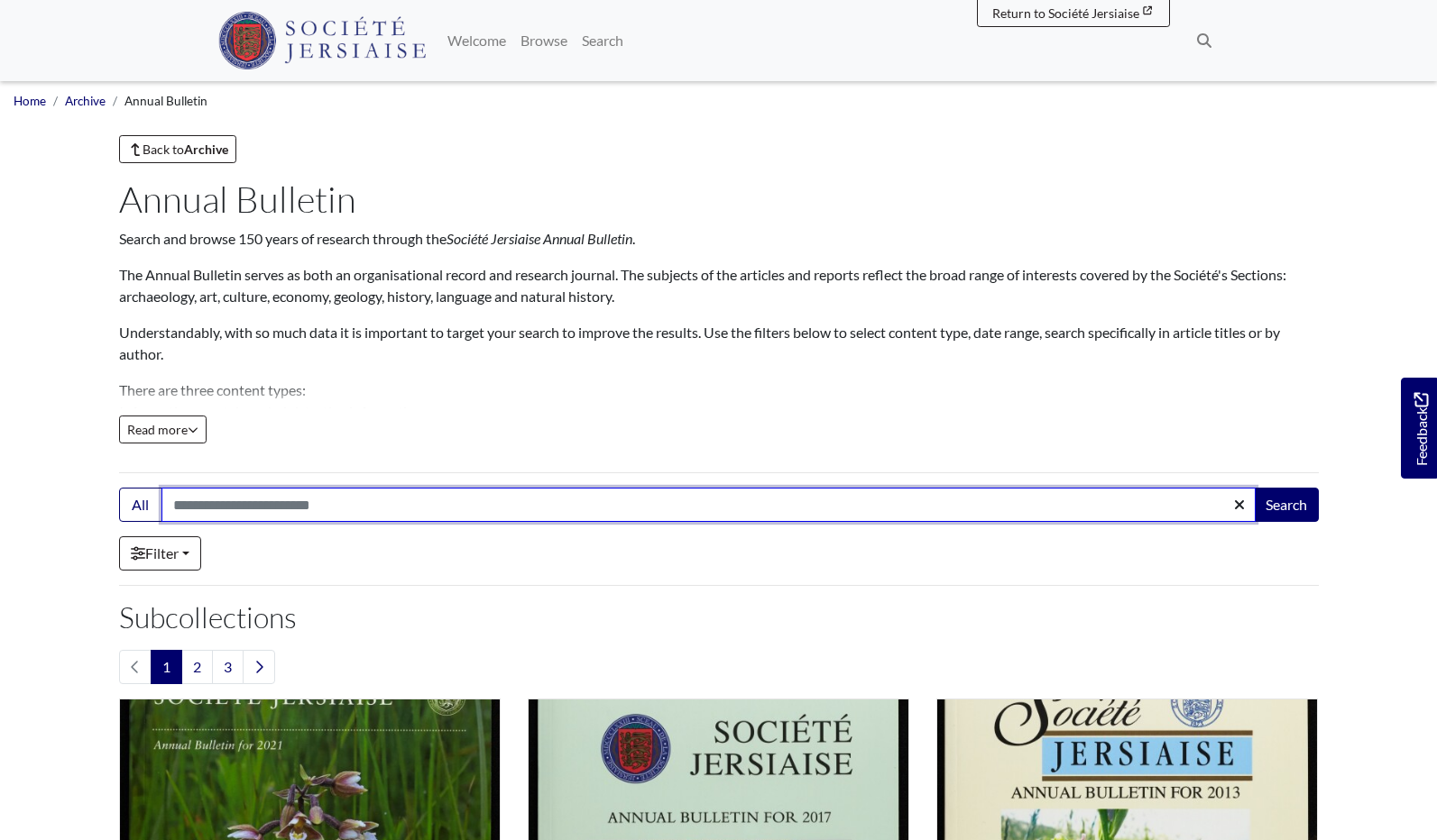
click at [176, 501] on input "Search:" at bounding box center [708, 504] width 1094 height 34
type input "**********"
click at [1284, 505] on button "Search" at bounding box center [1286, 504] width 65 height 34
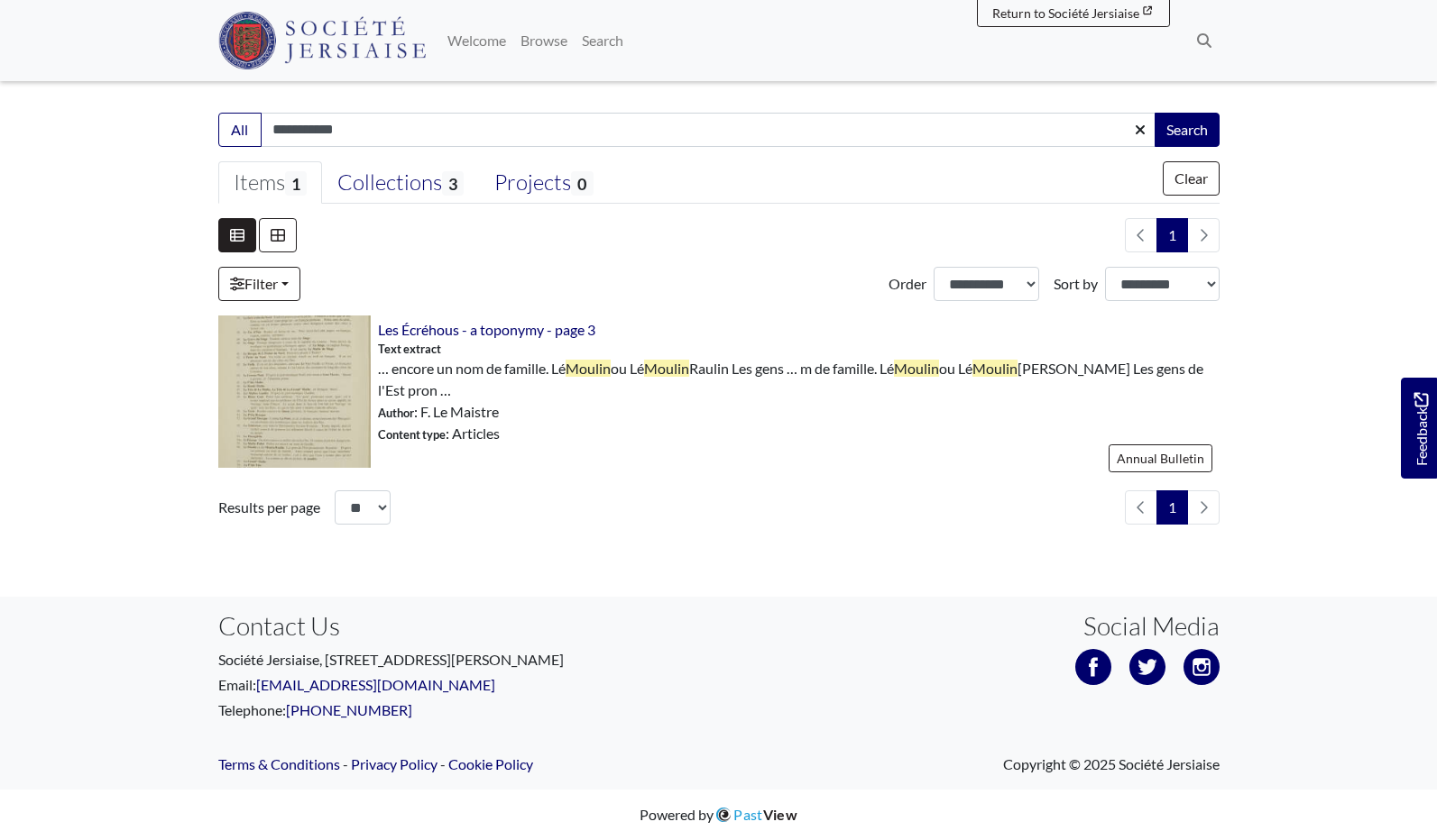
scroll to position [371, 0]
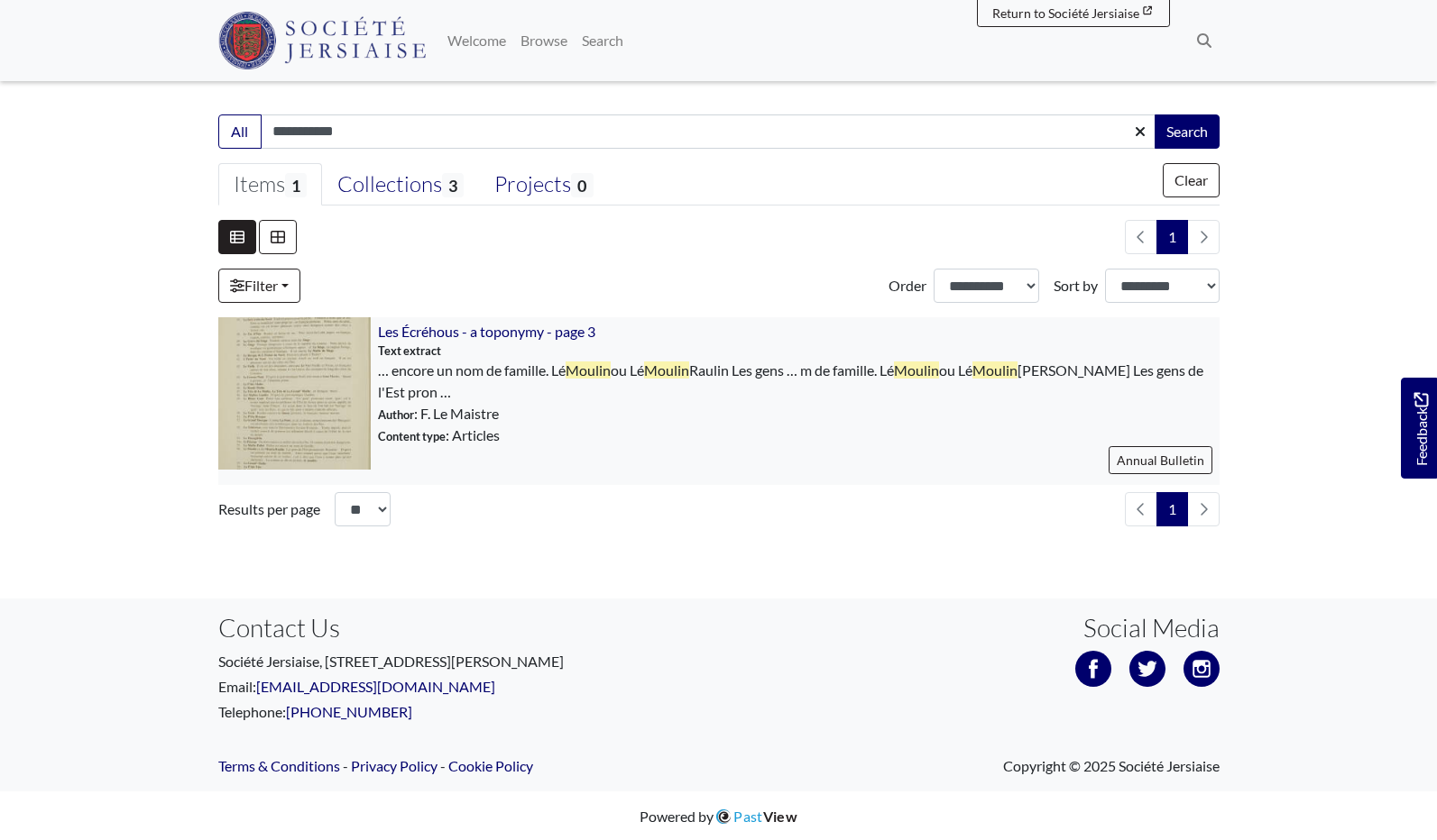
click at [306, 404] on img at bounding box center [294, 393] width 153 height 153
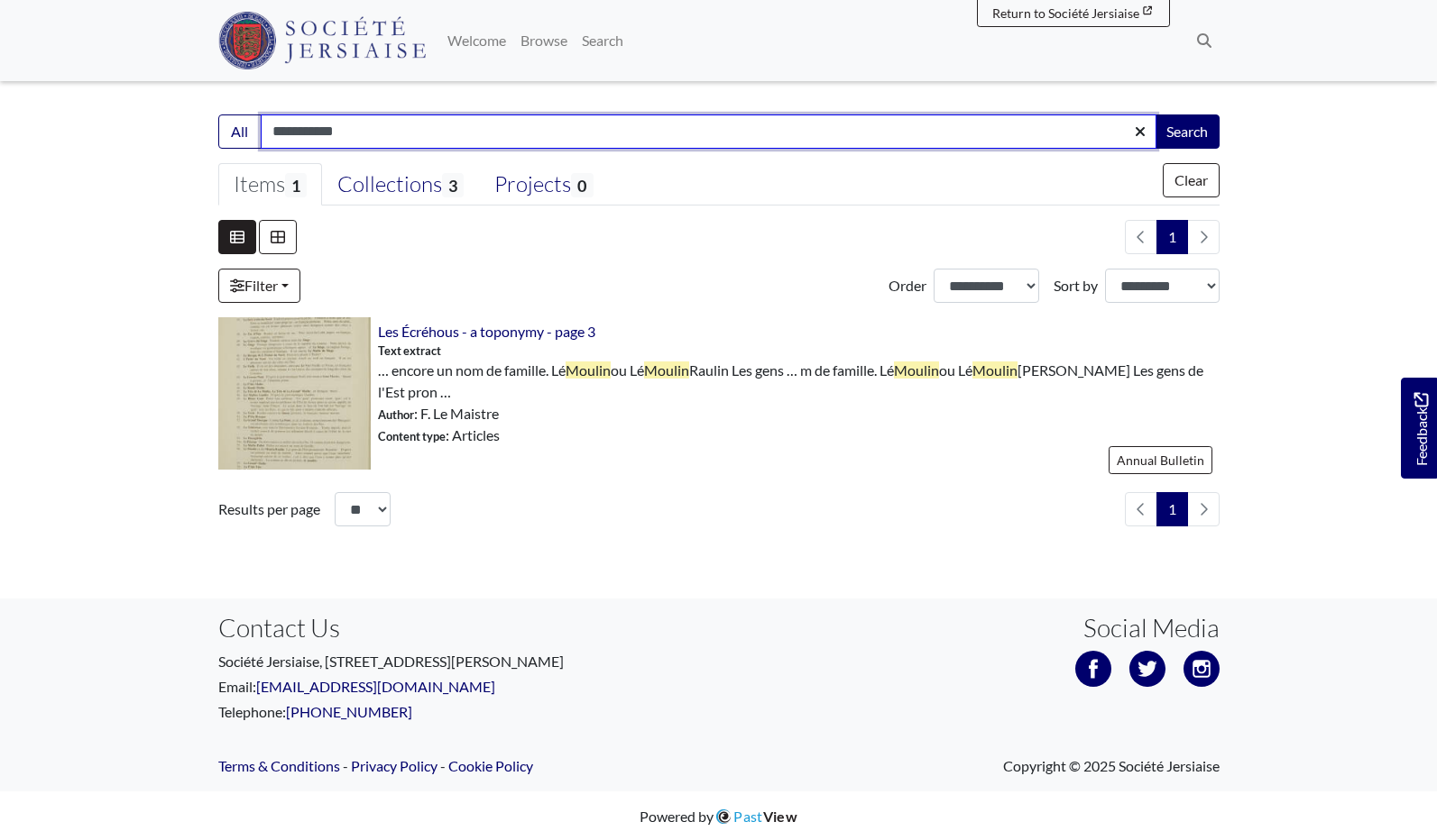
click at [350, 127] on input "**********" at bounding box center [708, 131] width 895 height 34
type input "*"
type input "********"
click at [1185, 130] on button "Search" at bounding box center [1186, 131] width 65 height 34
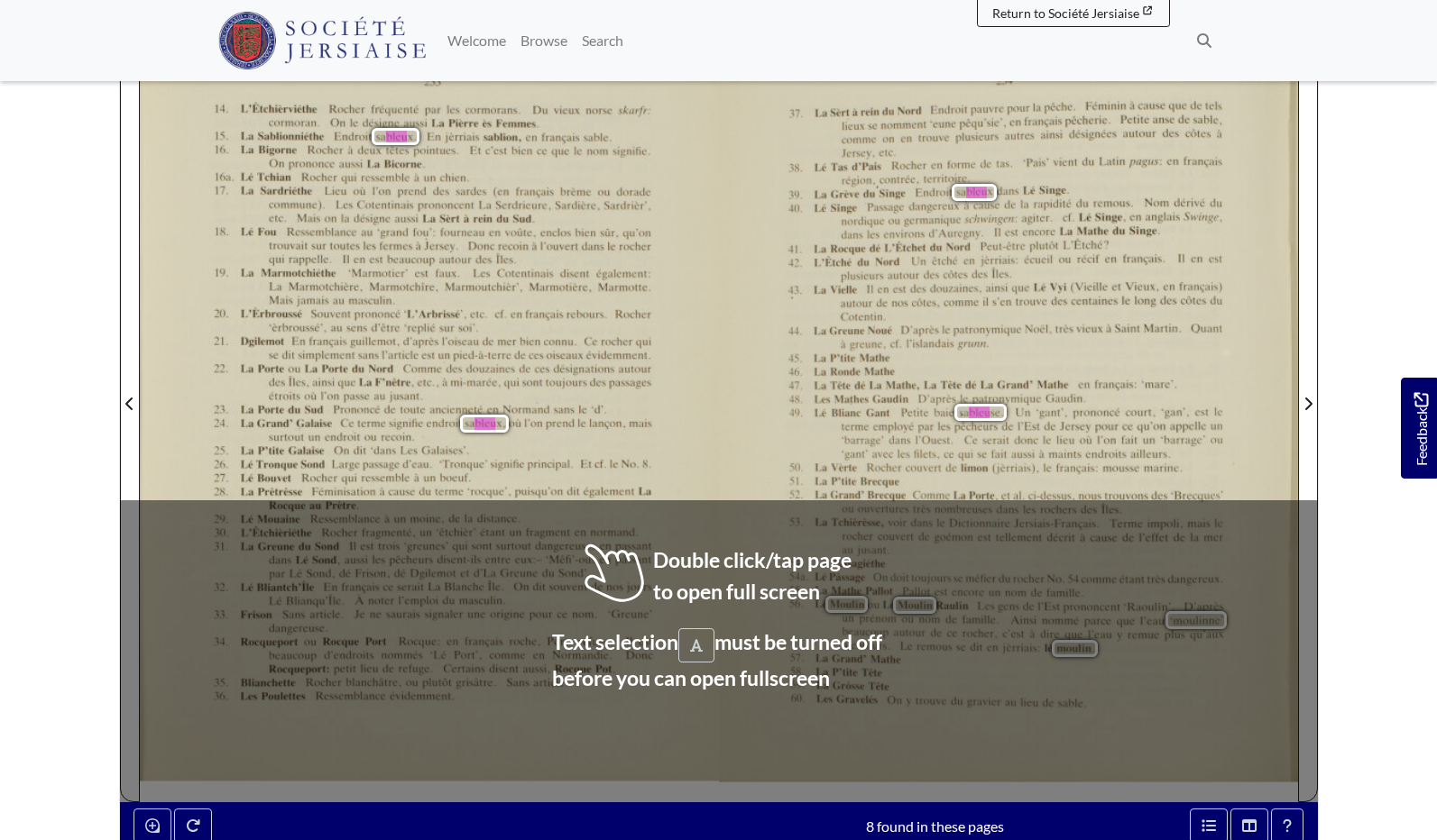
scroll to position [378, 0]
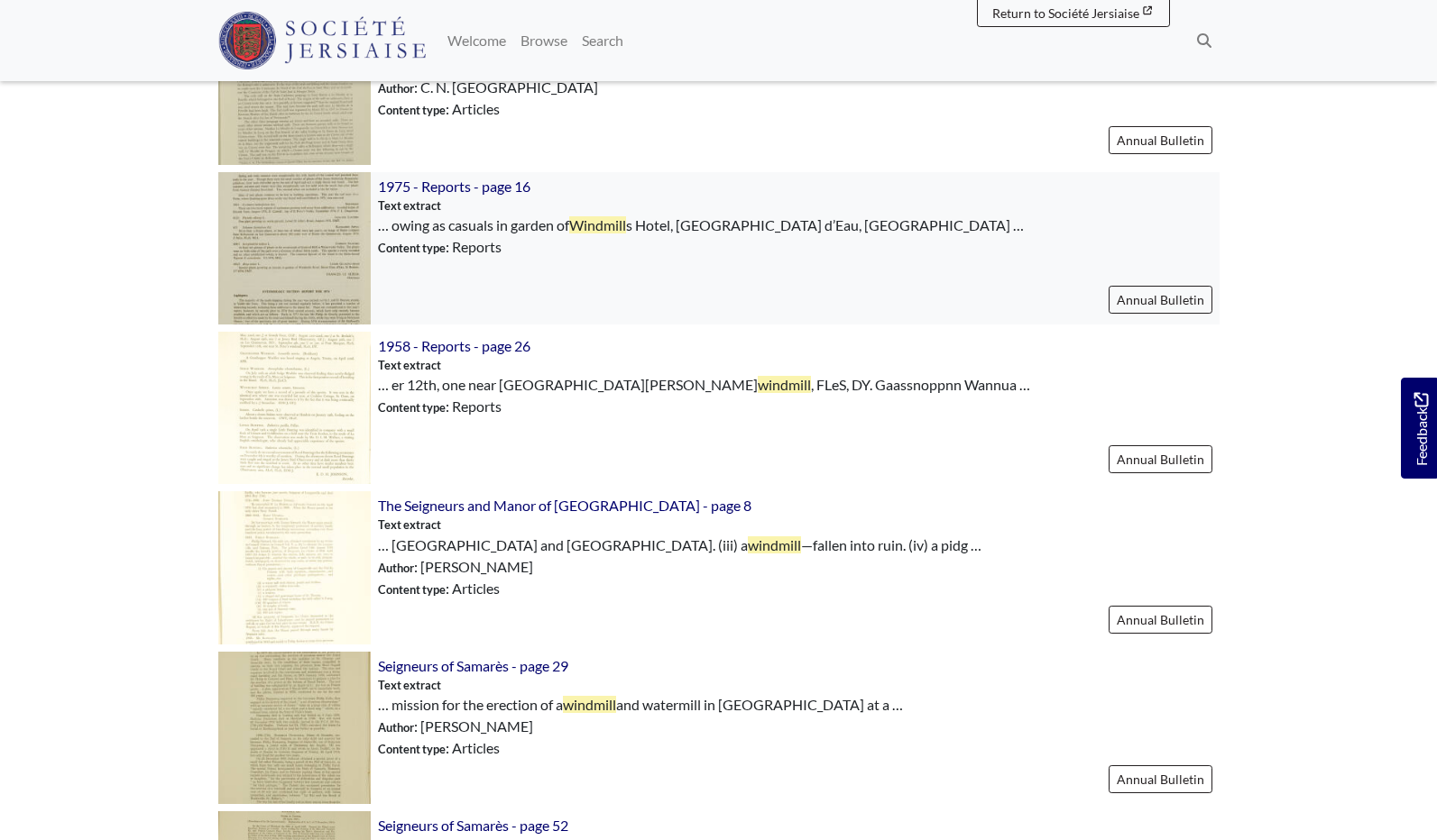
scroll to position [996, 0]
click at [311, 396] on img at bounding box center [294, 408] width 153 height 153
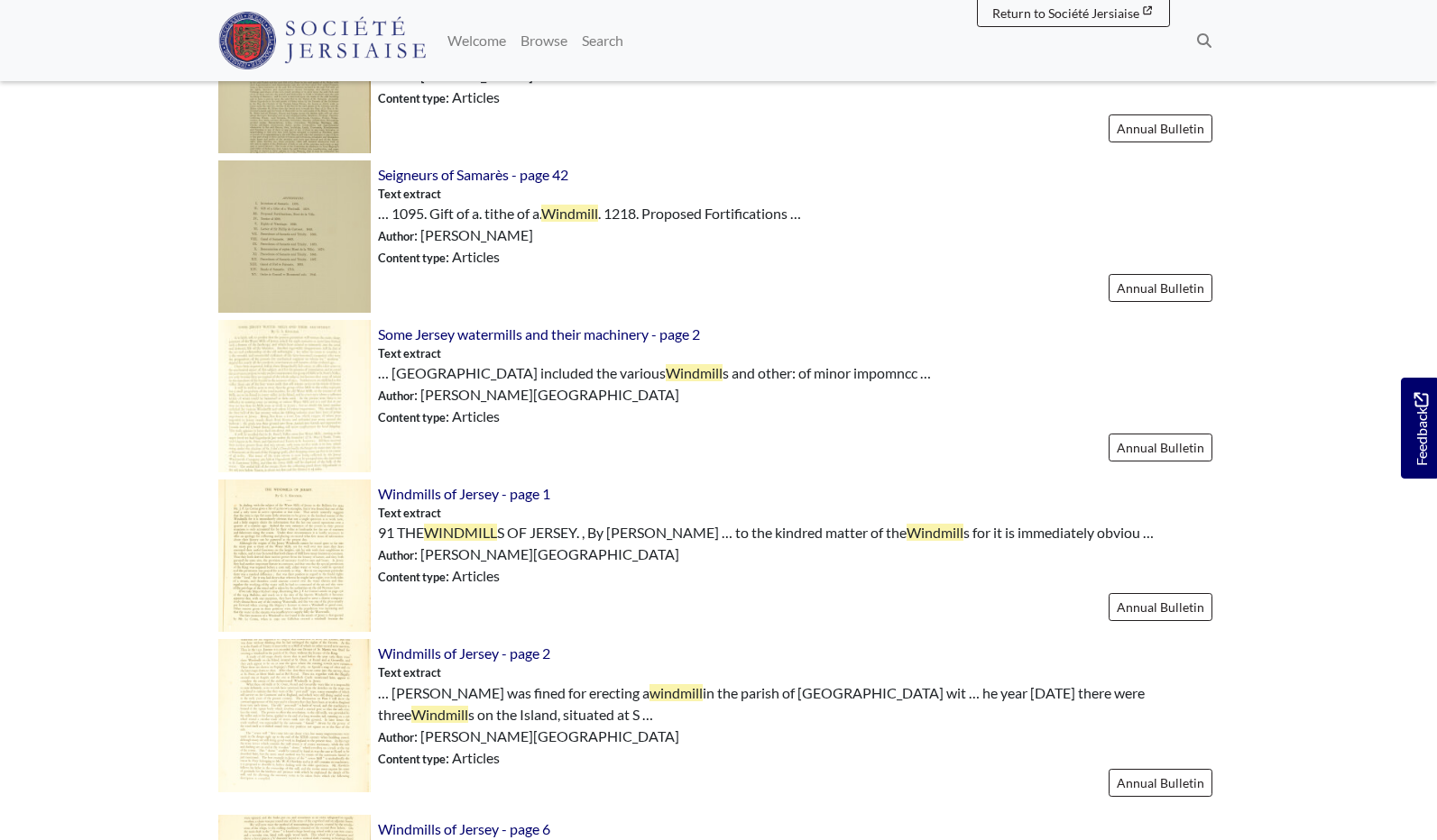
scroll to position [1969, 0]
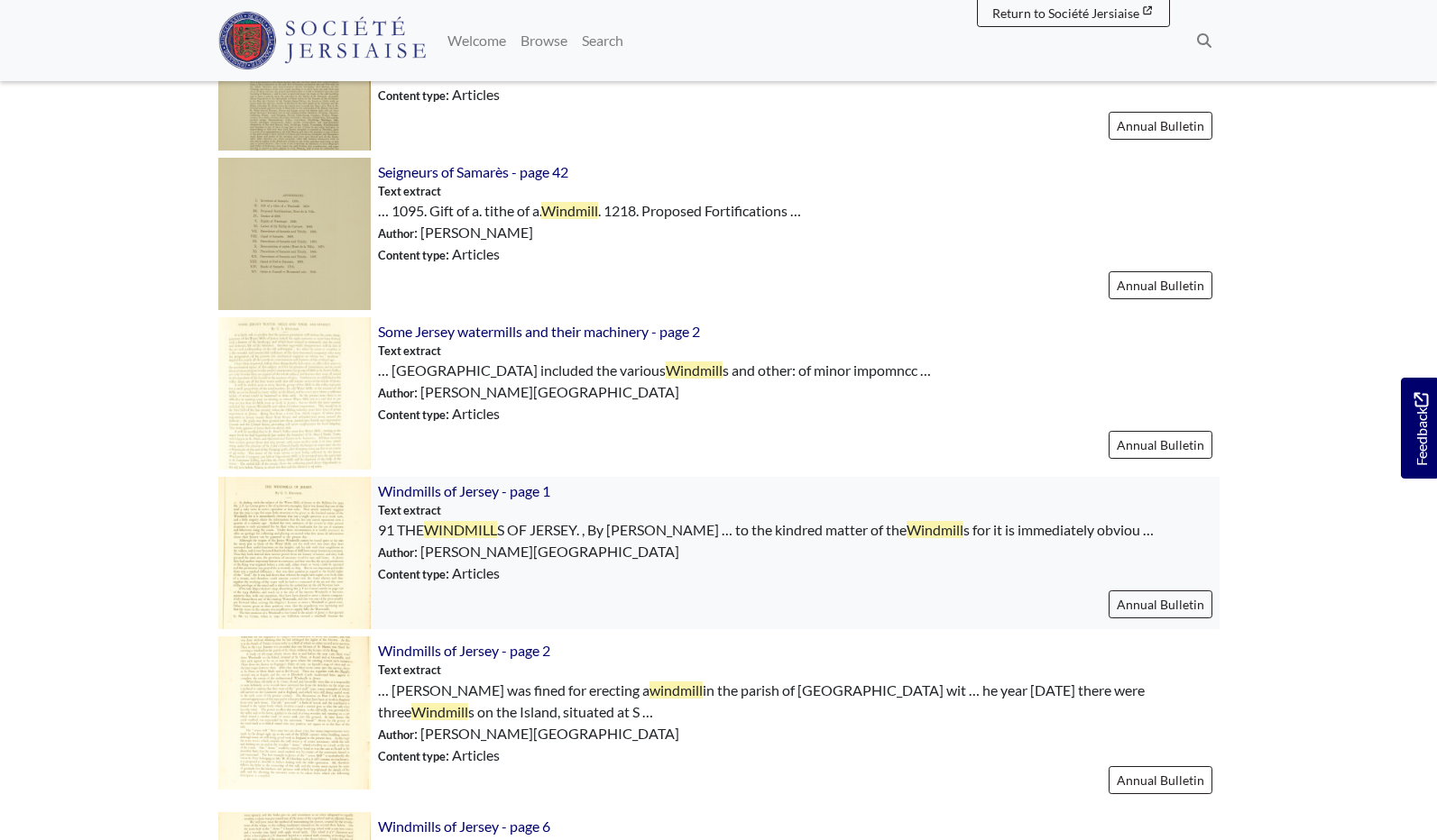
click at [302, 559] on img at bounding box center [294, 553] width 153 height 153
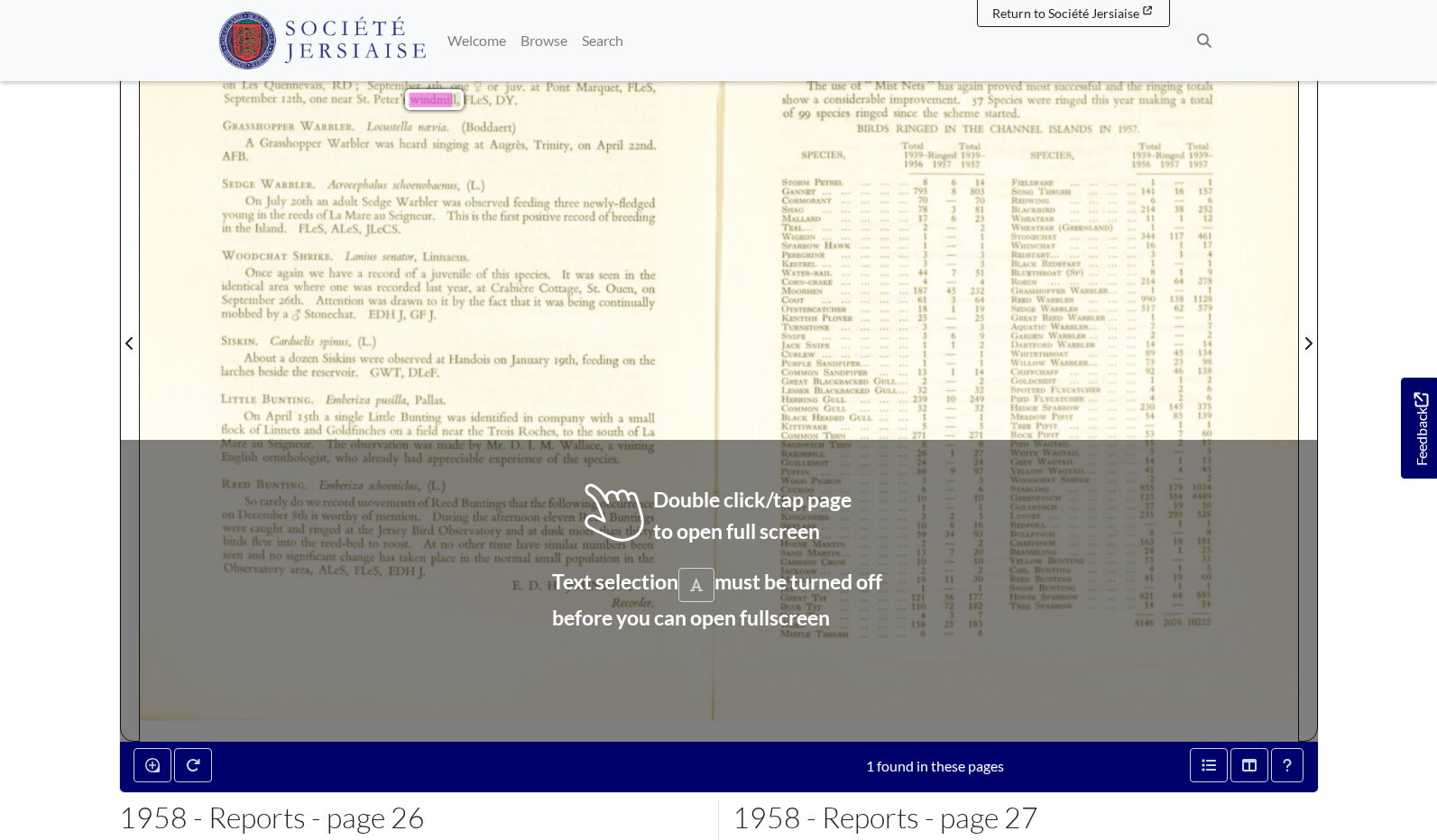
scroll to position [435, 0]
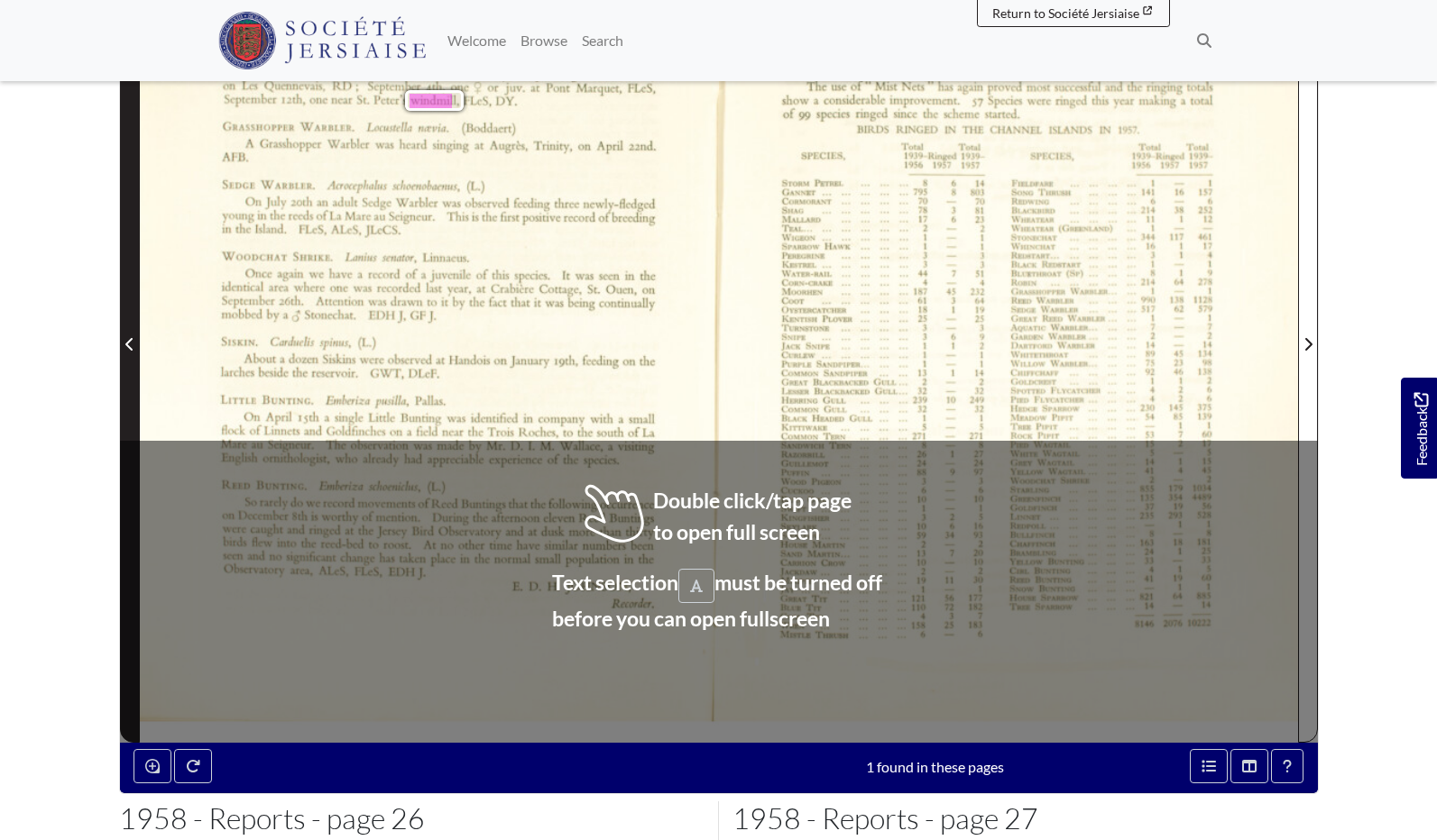
click at [134, 342] on icon "Previous Page" at bounding box center [130, 345] width 9 height 15
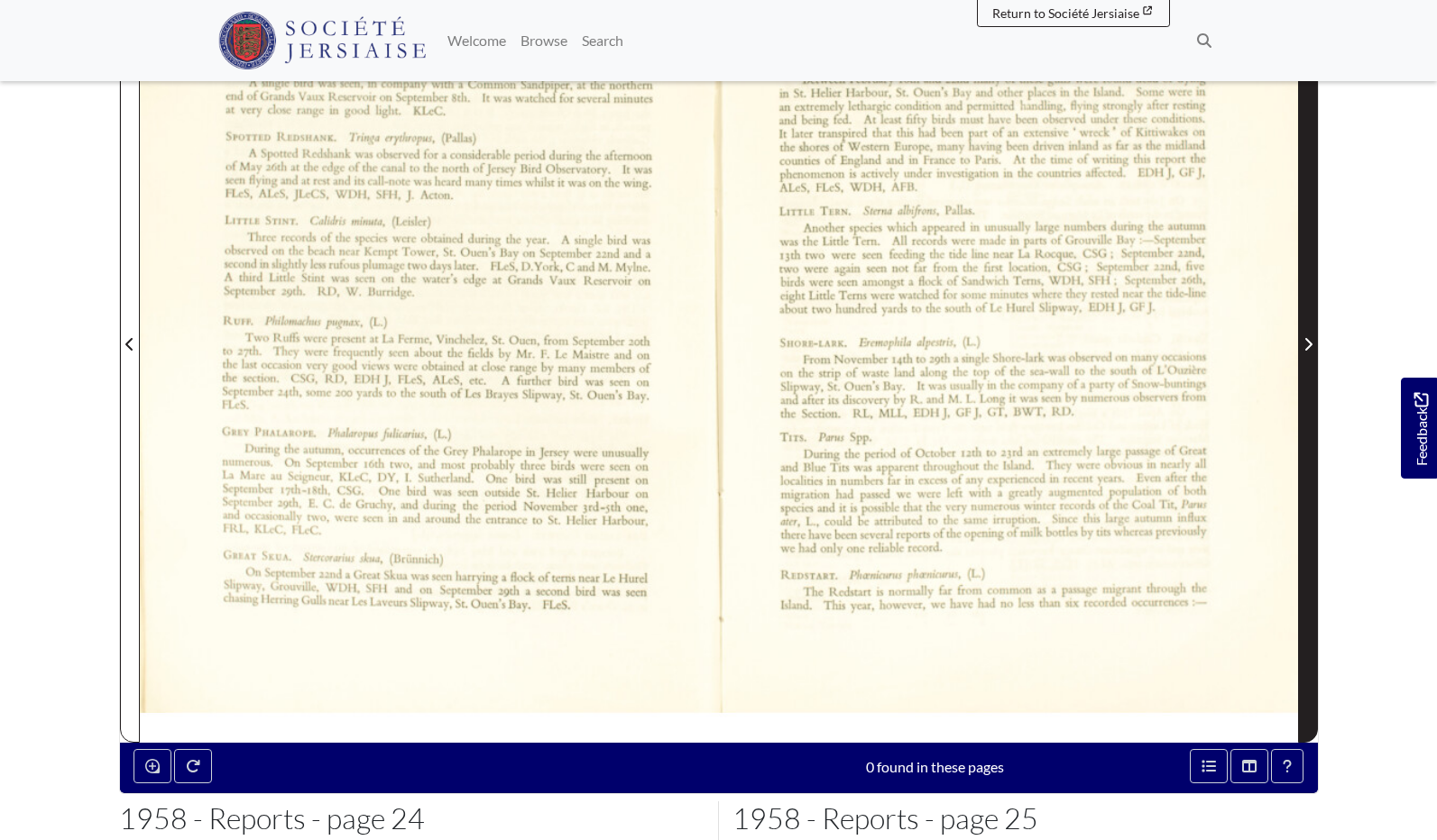
click at [1302, 344] on span "Next Page" at bounding box center [1308, 345] width 18 height 22
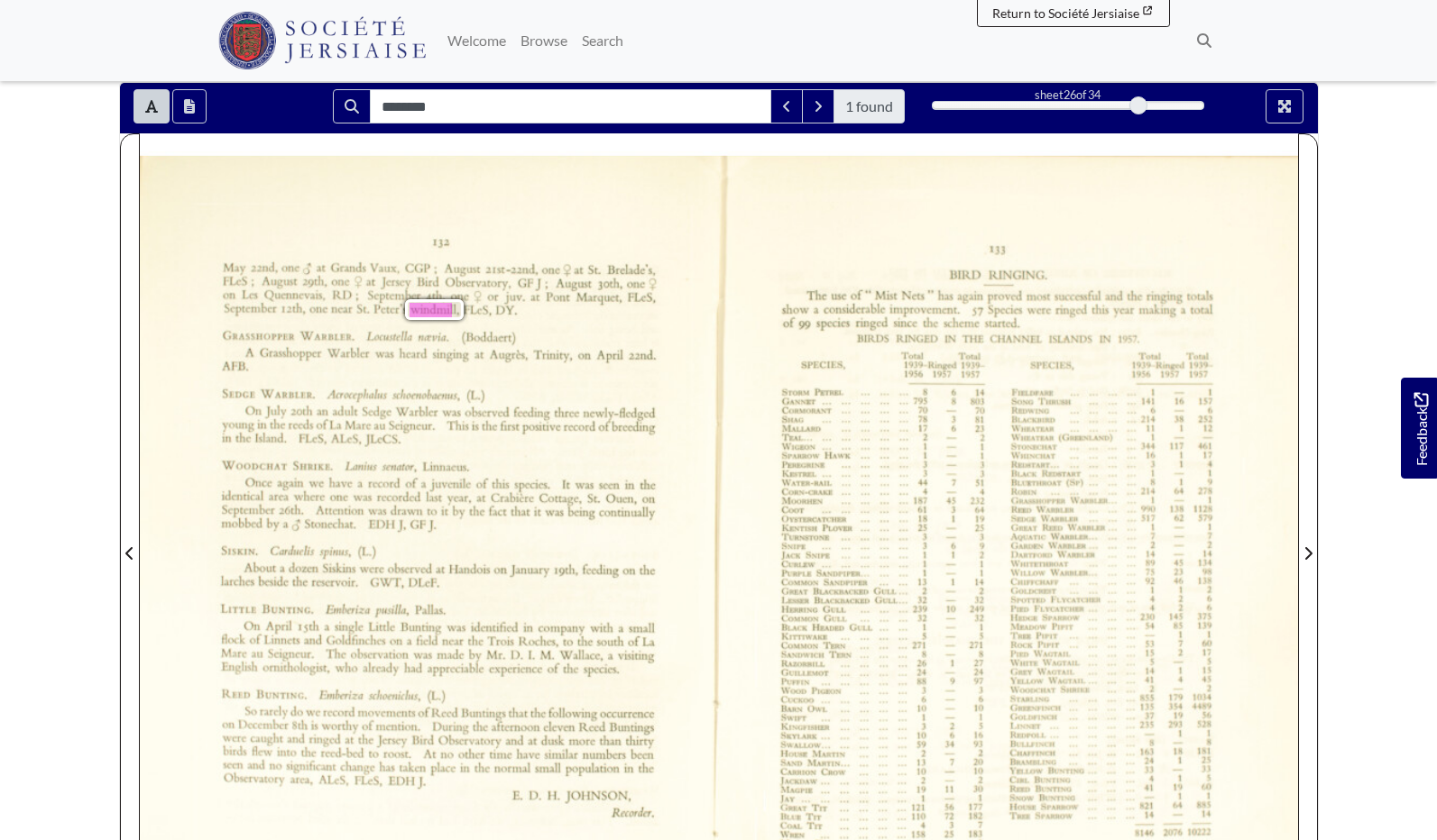
scroll to position [226, 0]
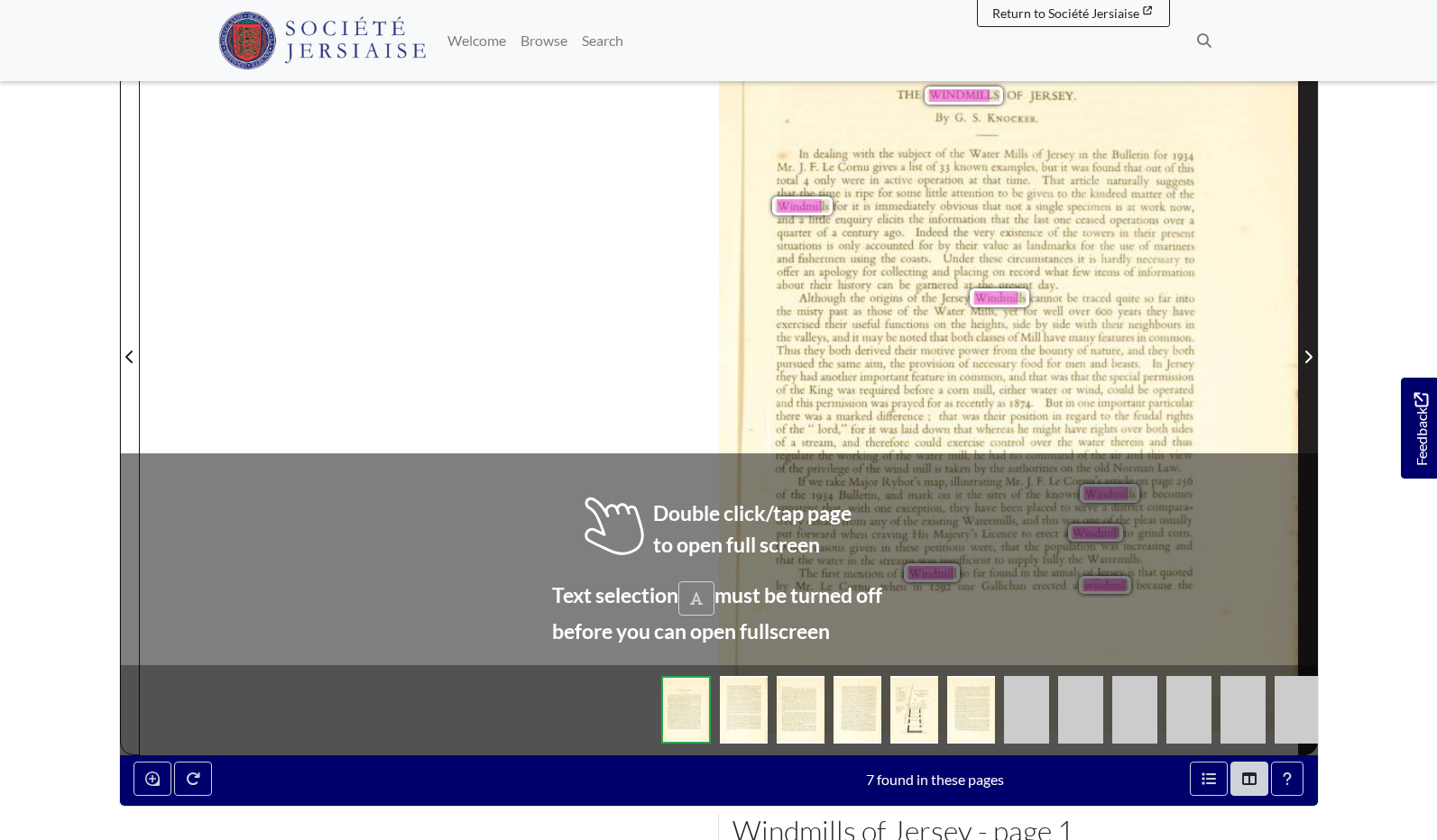
scroll to position [423, 1]
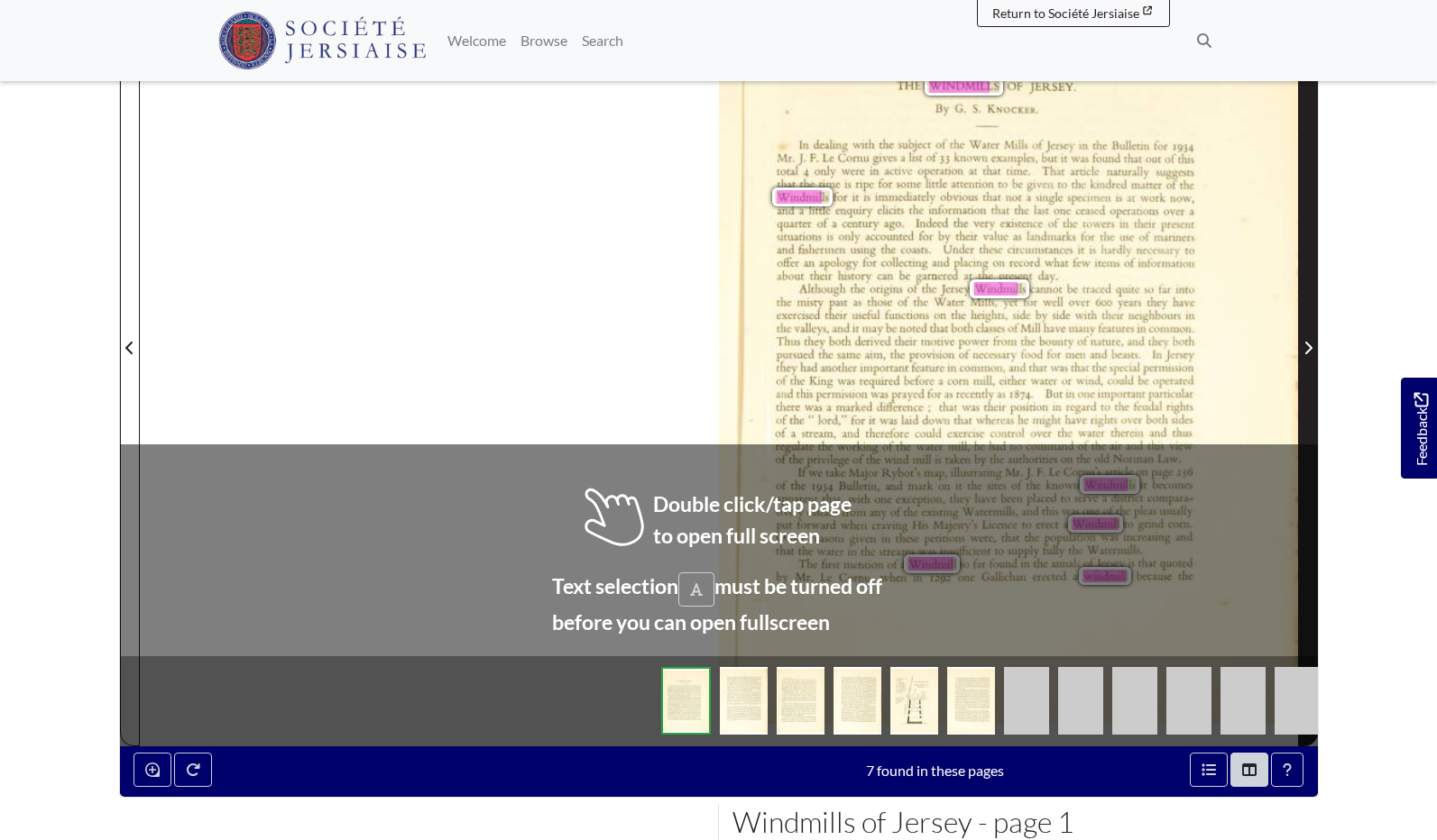
click at [1310, 354] on icon "Next Page" at bounding box center [1308, 348] width 9 height 15
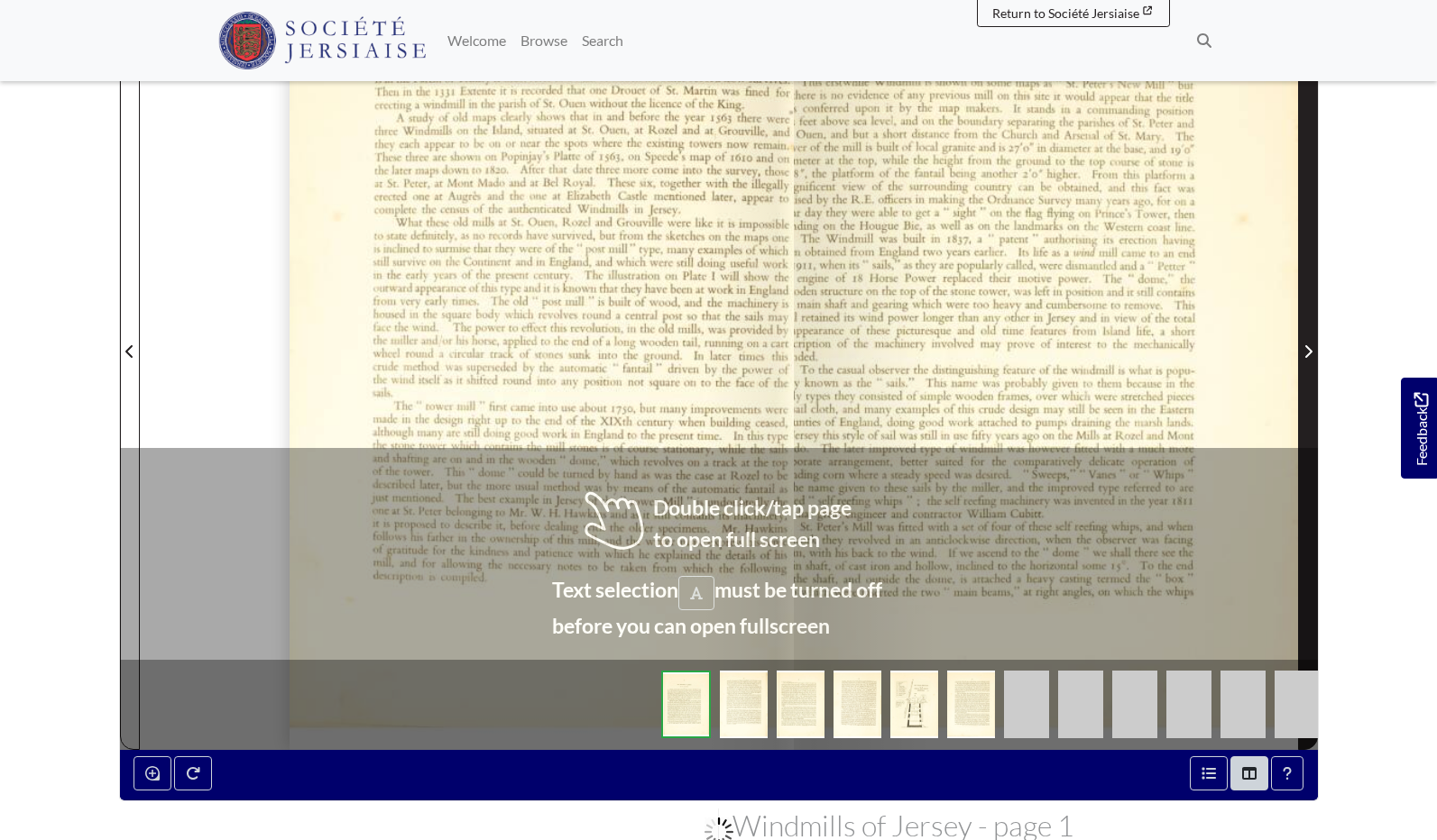
scroll to position [428, 1]
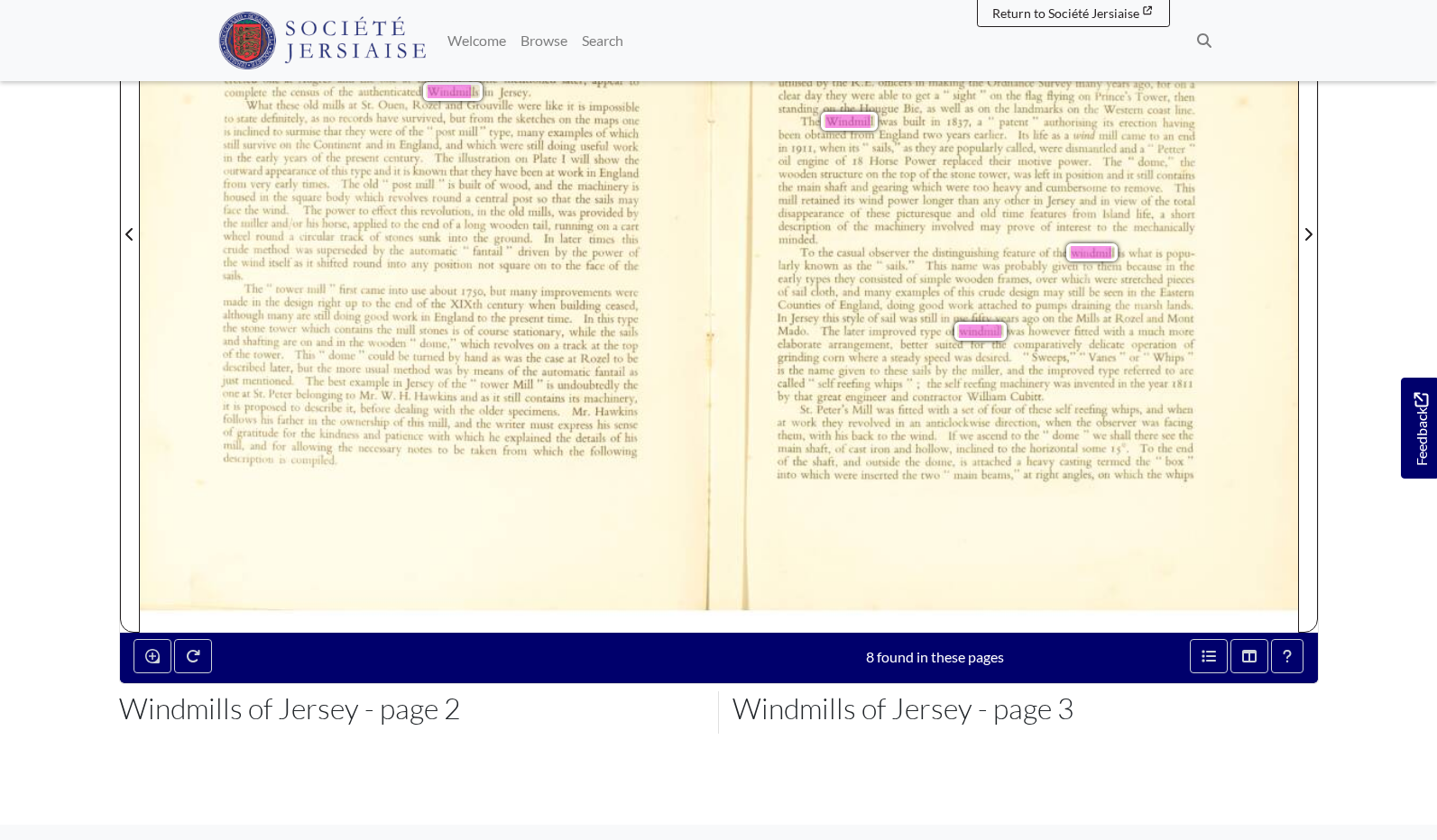
scroll to position [549, 0]
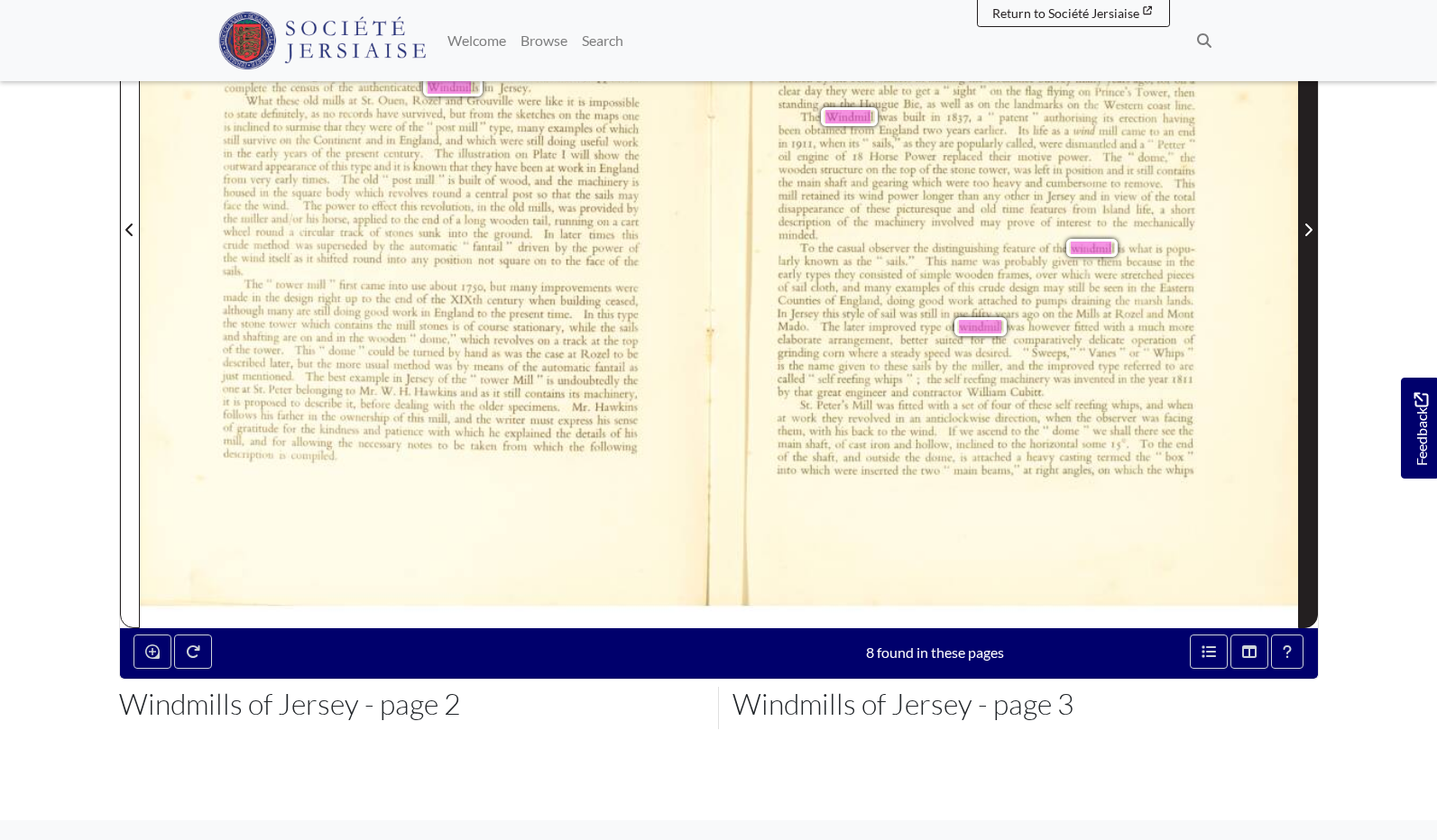
click at [1317, 230] on button "Next Page" at bounding box center [1308, 219] width 20 height 819
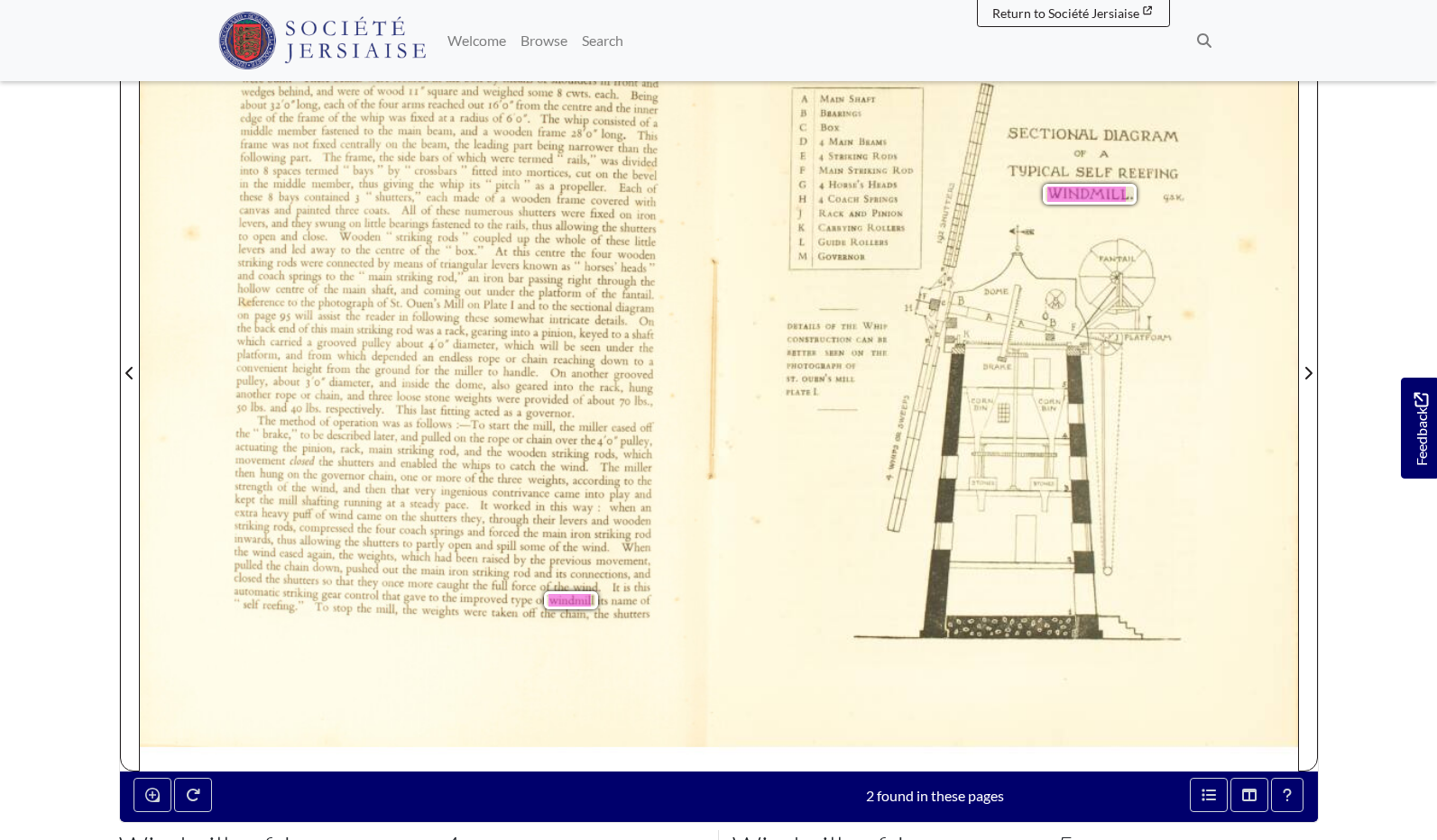
scroll to position [406, 0]
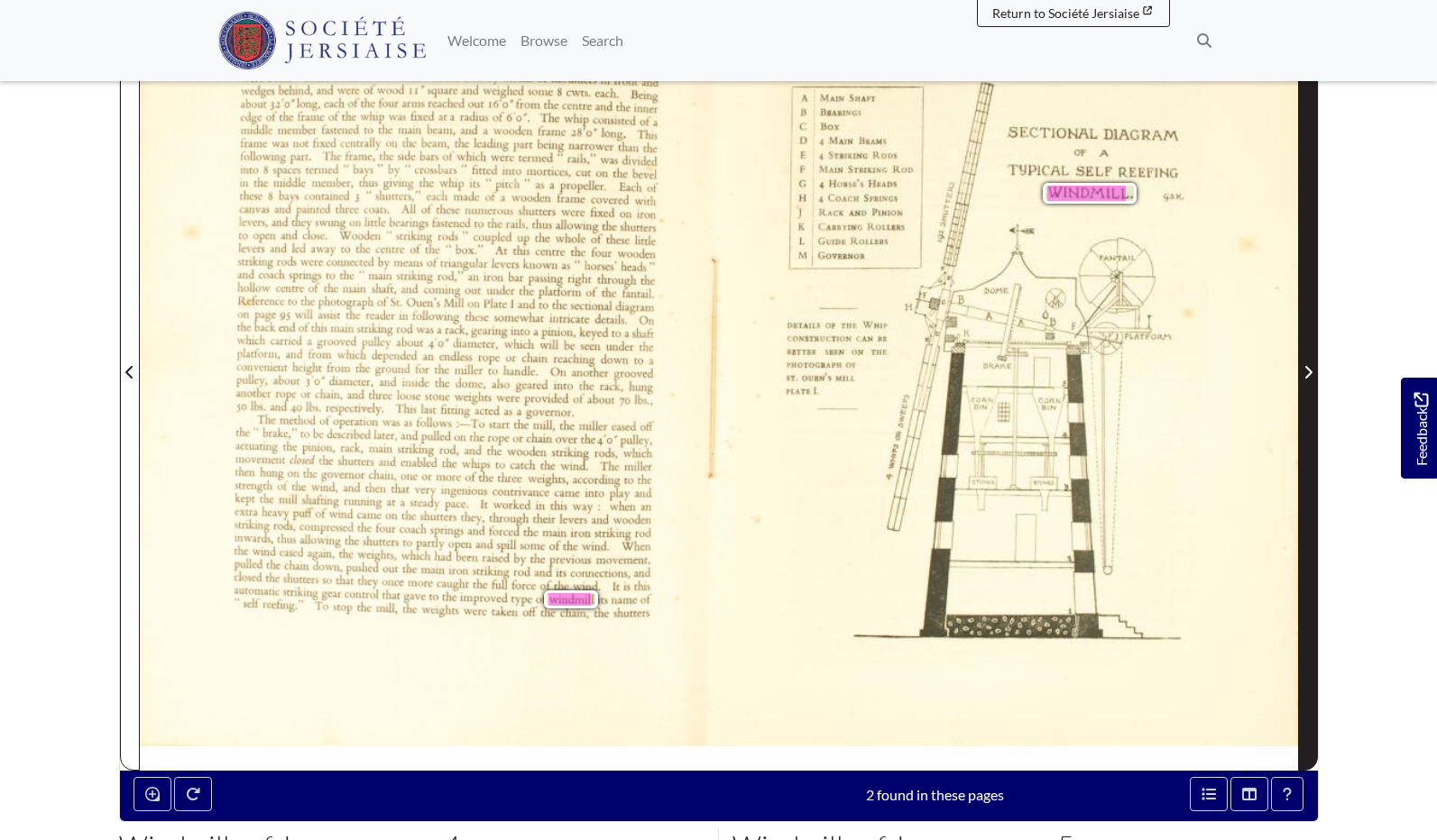
click at [1306, 369] on icon "Next Page" at bounding box center [1308, 372] width 9 height 15
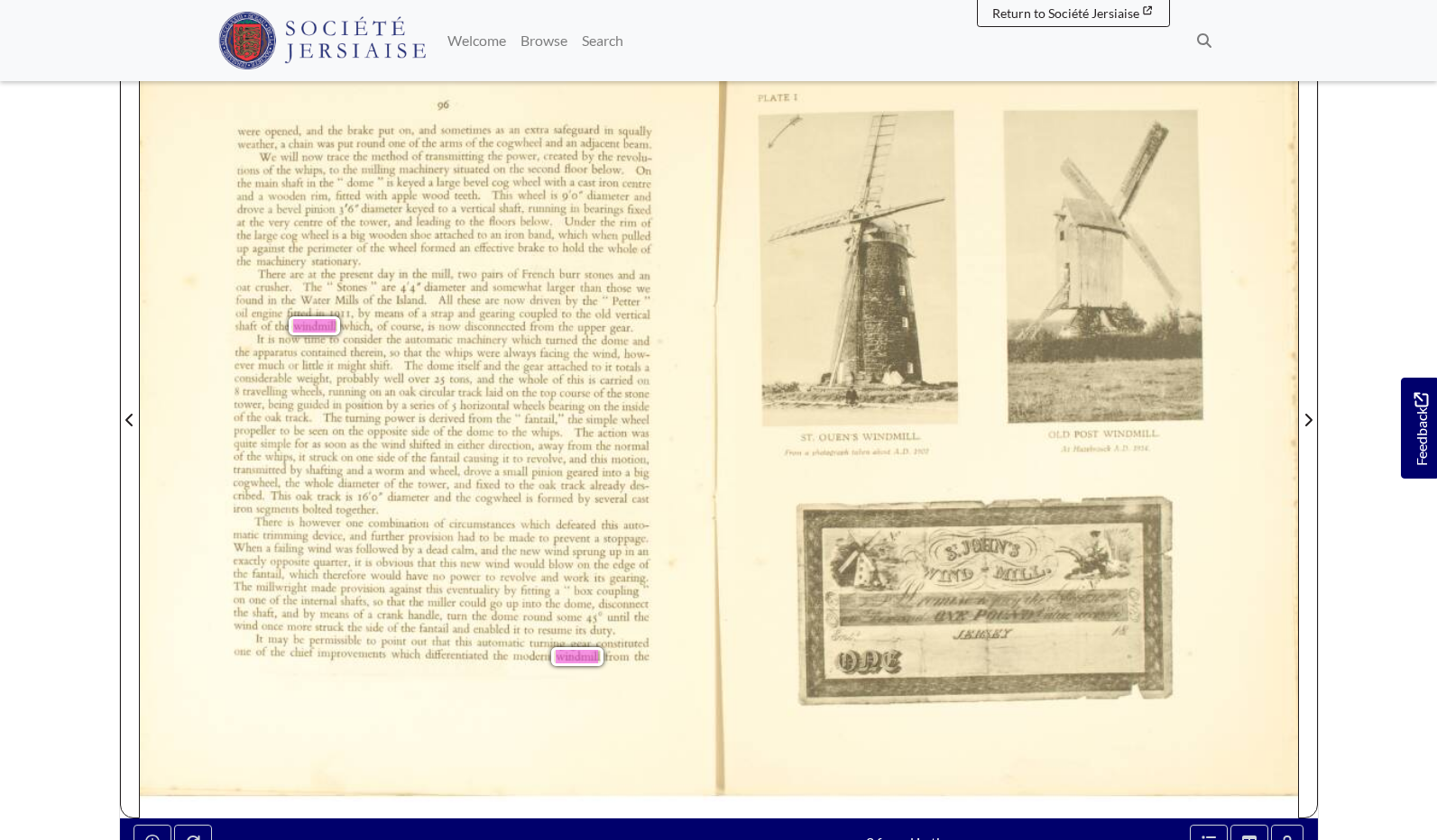
scroll to position [360, 0]
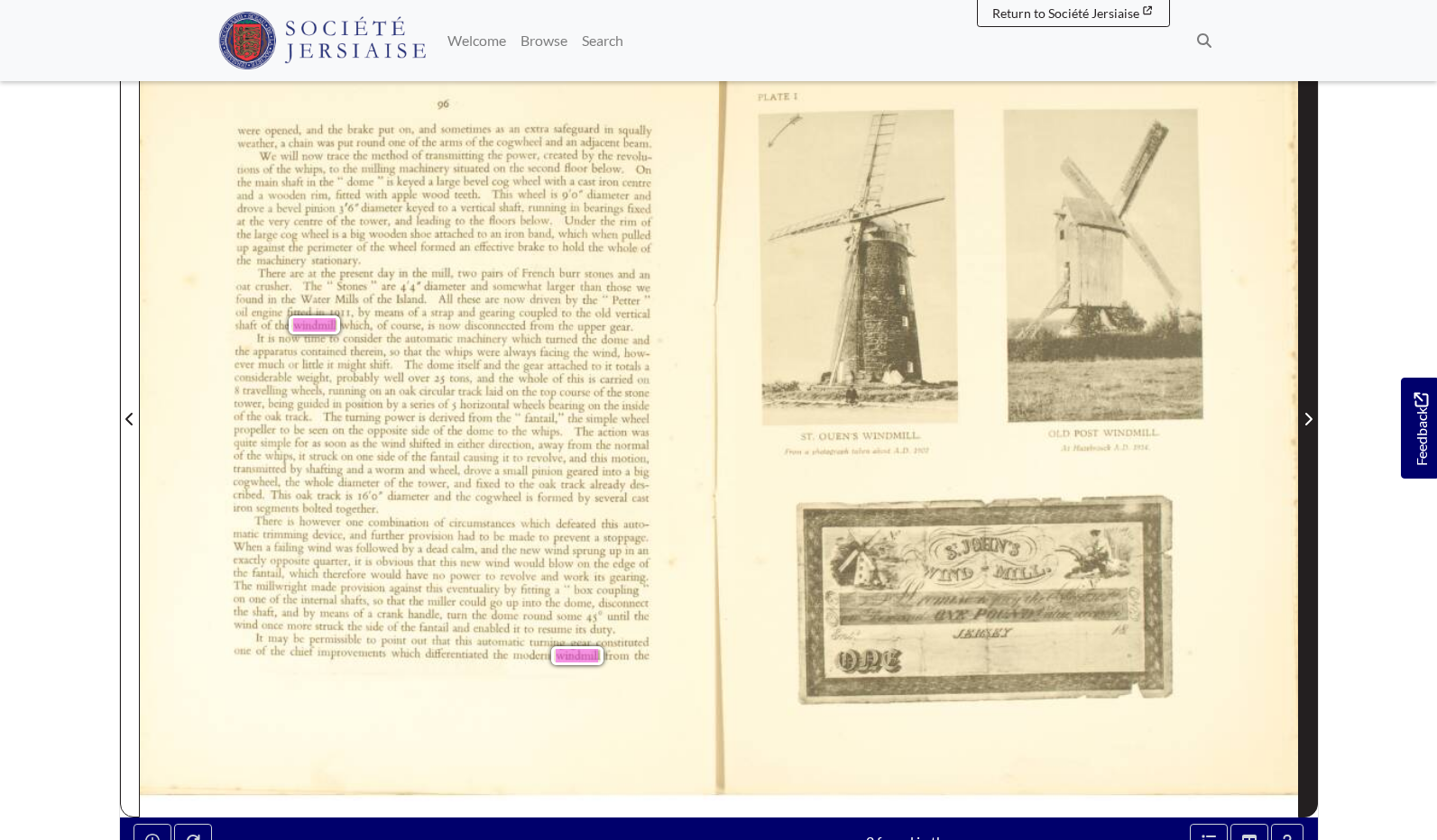
click at [1306, 420] on icon "Next Page" at bounding box center [1308, 419] width 9 height 15
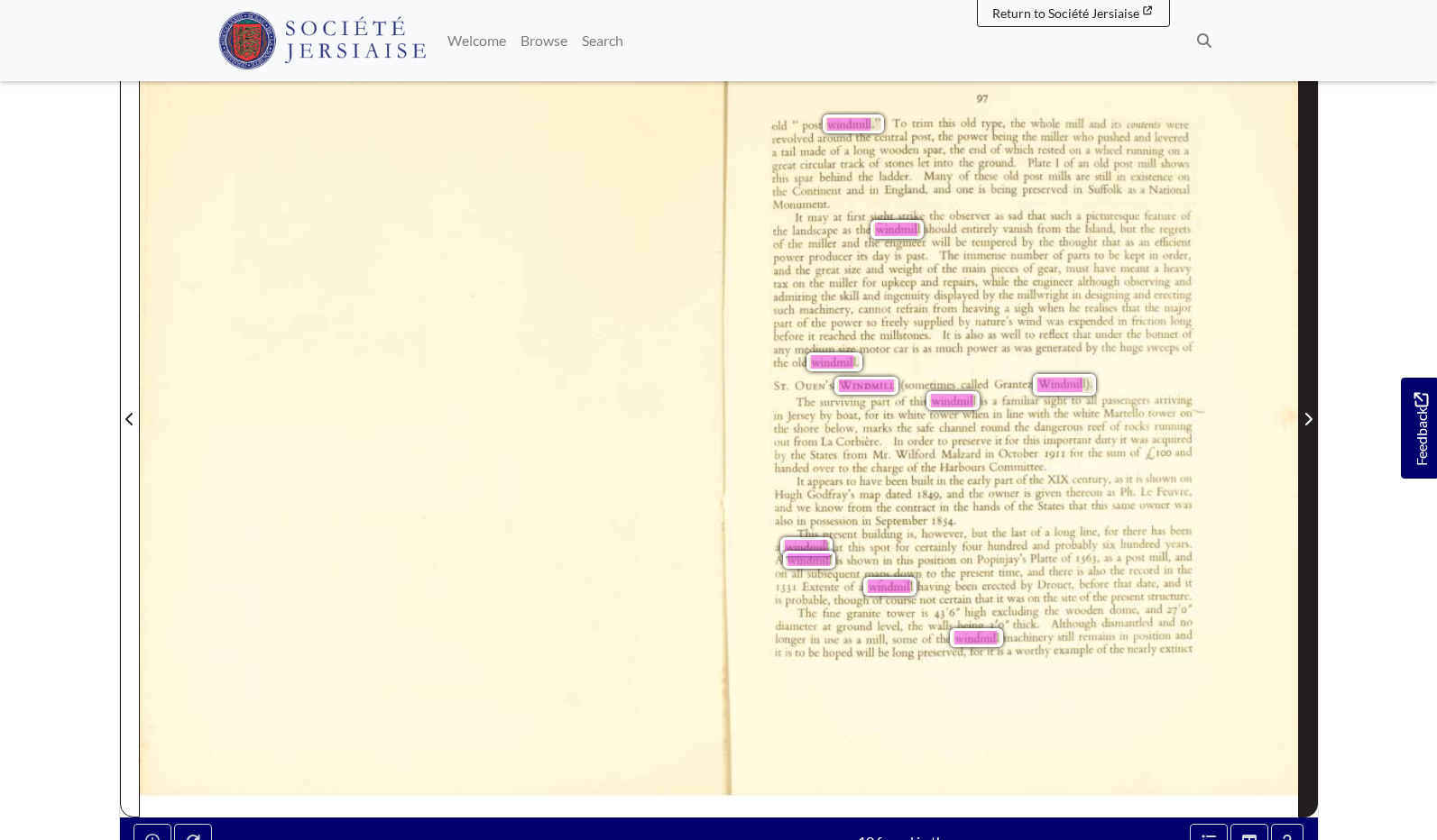
click at [1315, 423] on span "Next Page" at bounding box center [1308, 419] width 18 height 22
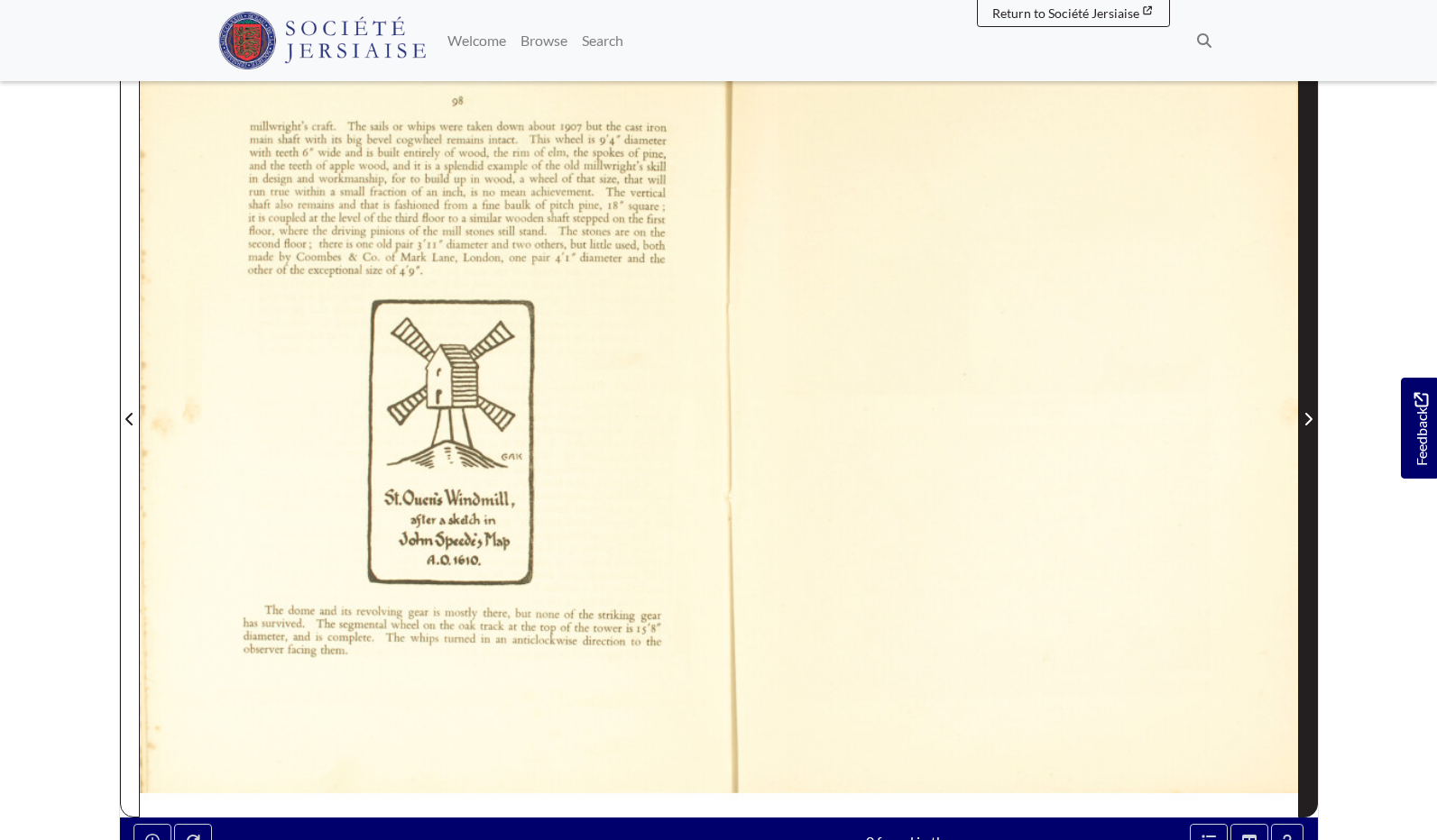
click at [1303, 423] on icon "Next Page" at bounding box center [1308, 419] width 9 height 15
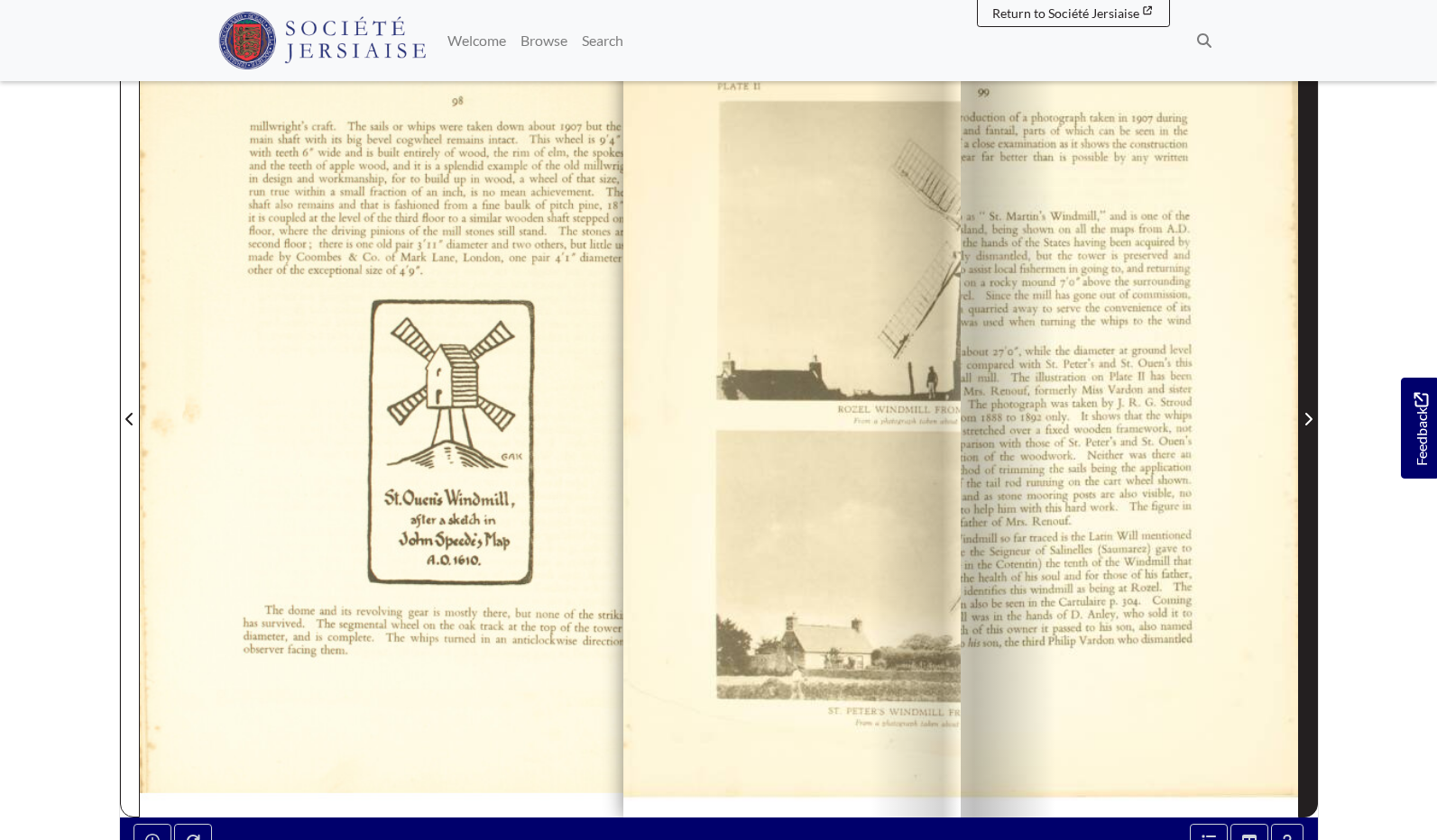
scroll to position [362, 0]
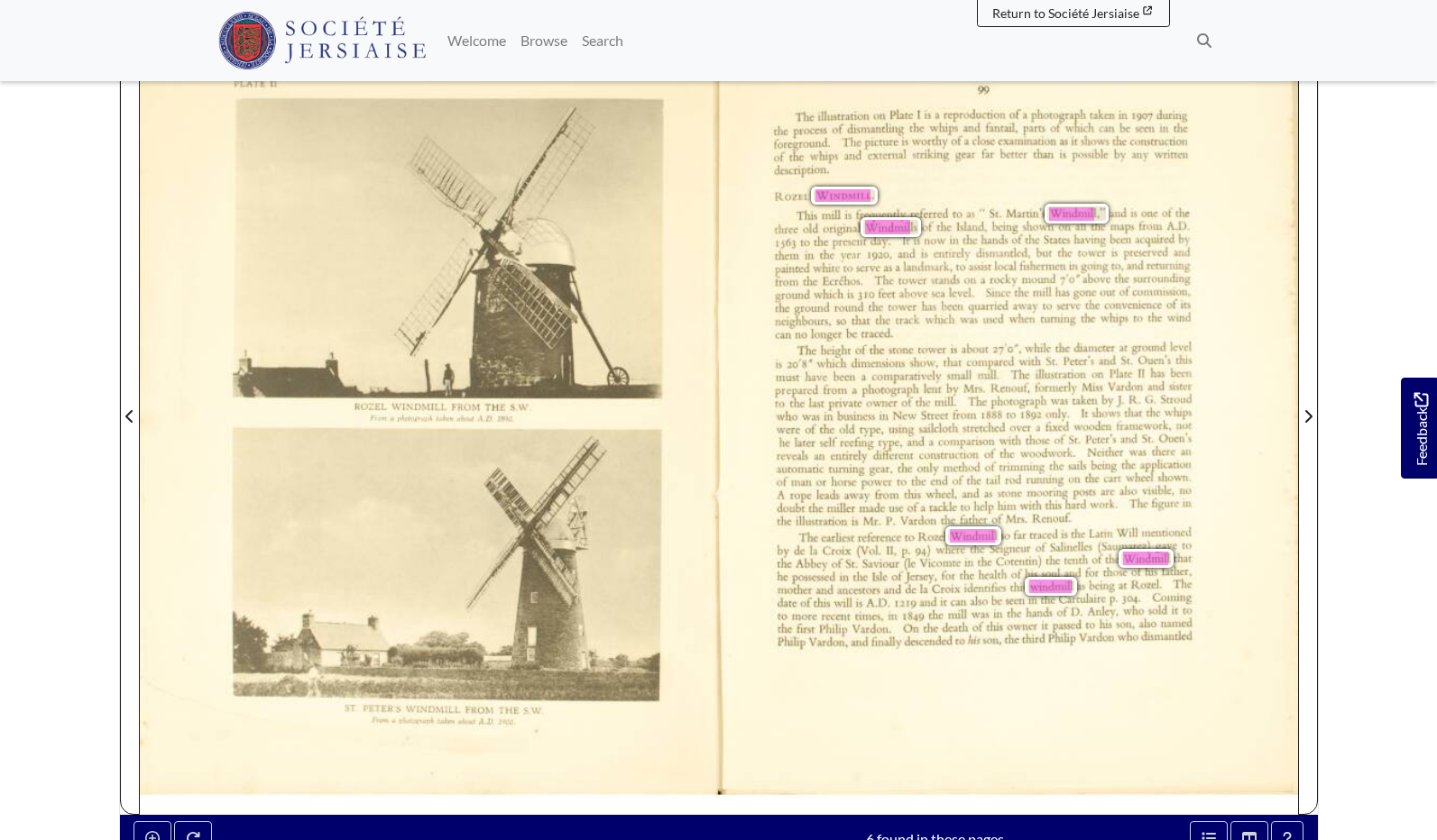
scroll to position [364, 0]
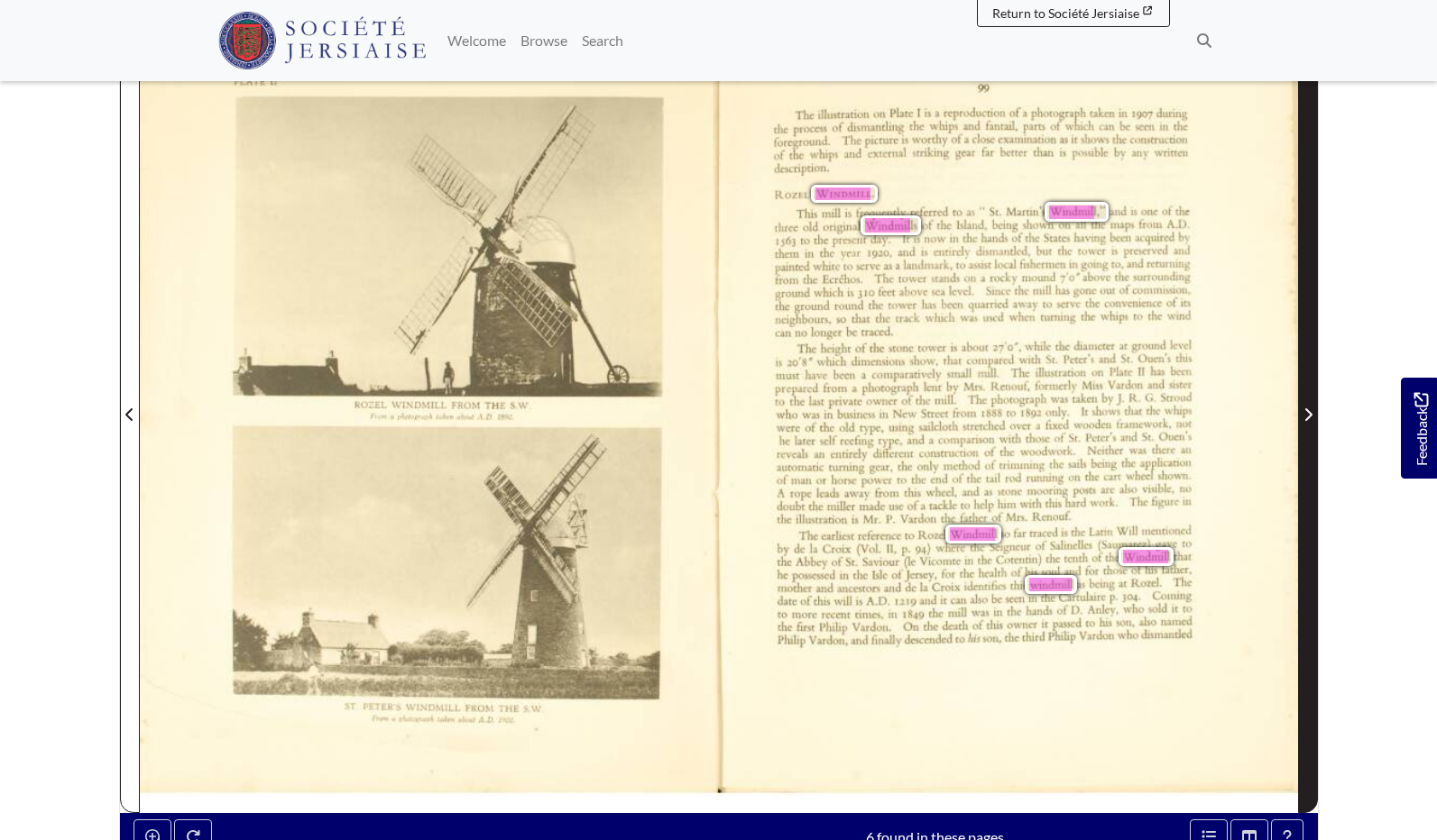
click at [1314, 417] on span "Next Page" at bounding box center [1308, 415] width 18 height 22
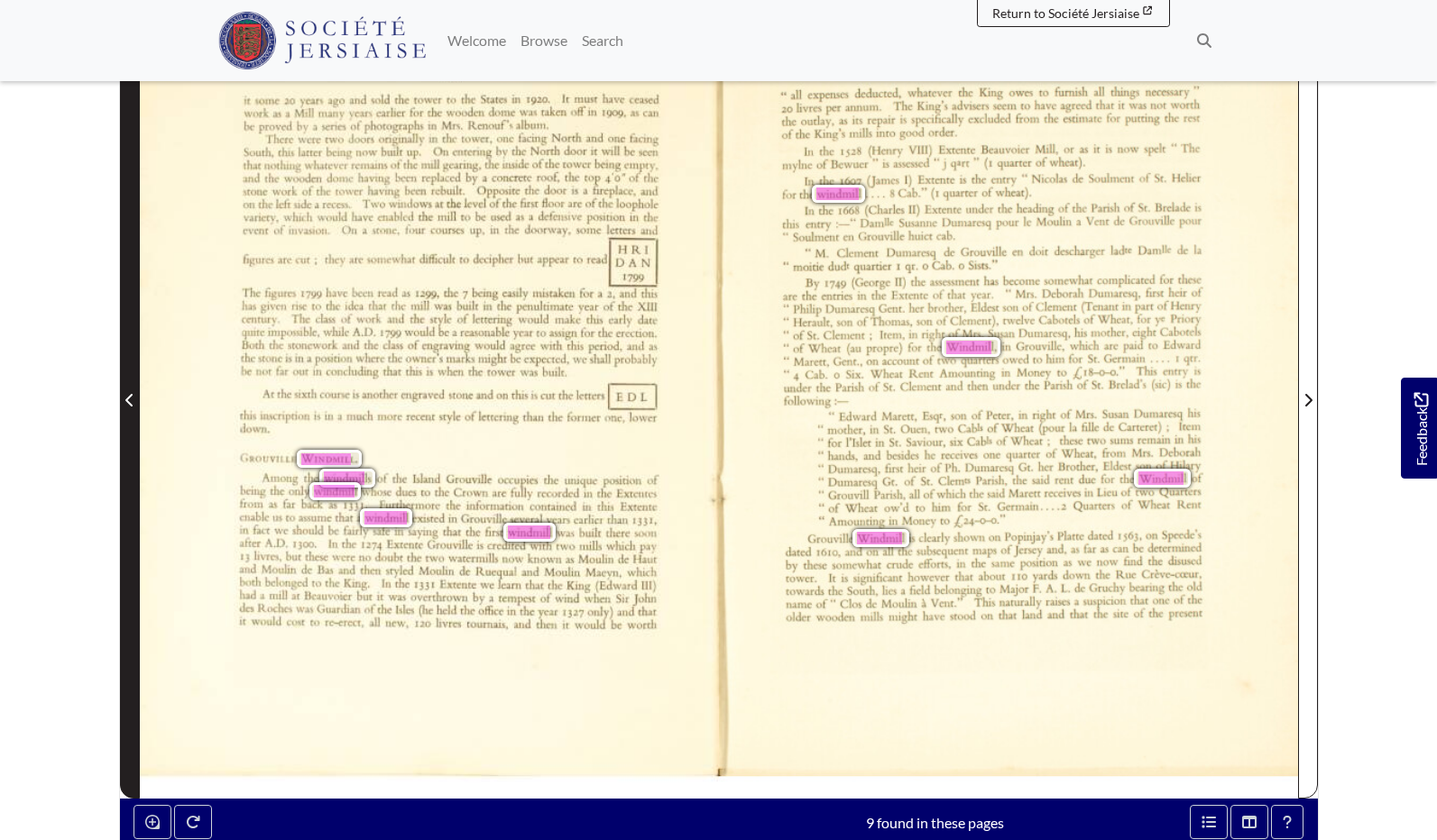
scroll to position [383, 1]
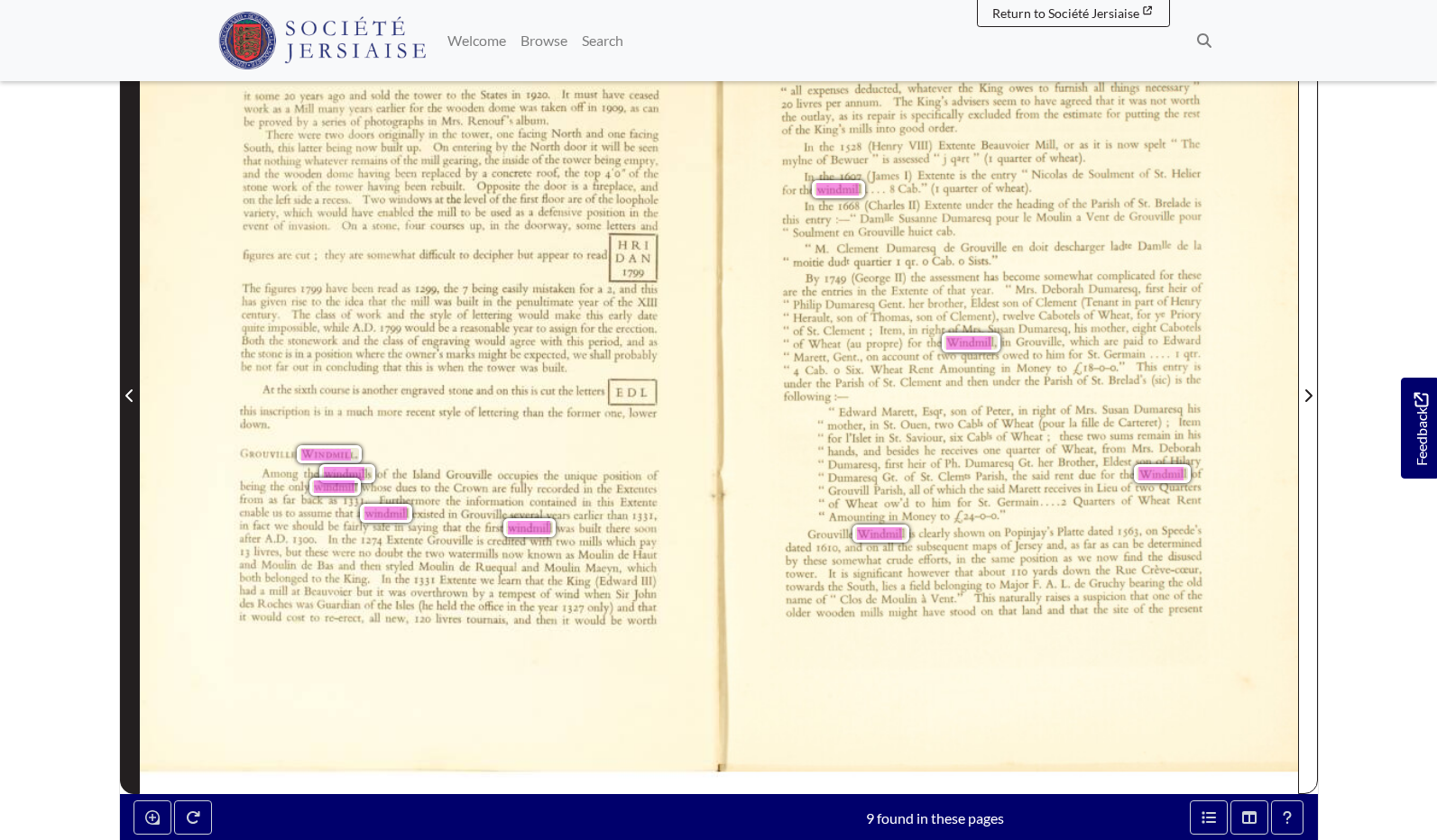
click at [130, 403] on span "Previous Page" at bounding box center [130, 396] width 18 height 22
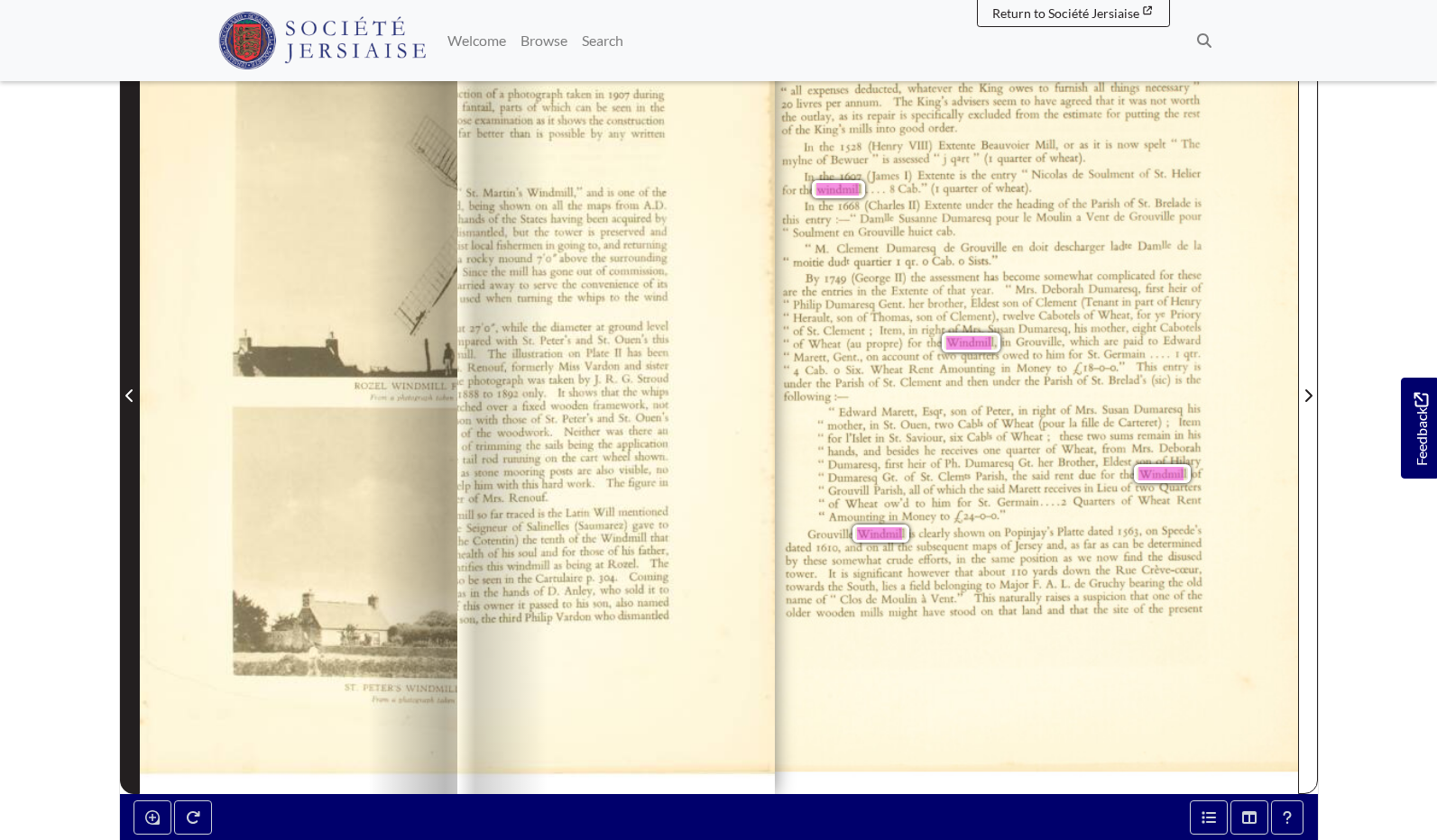
scroll to position [383, 0]
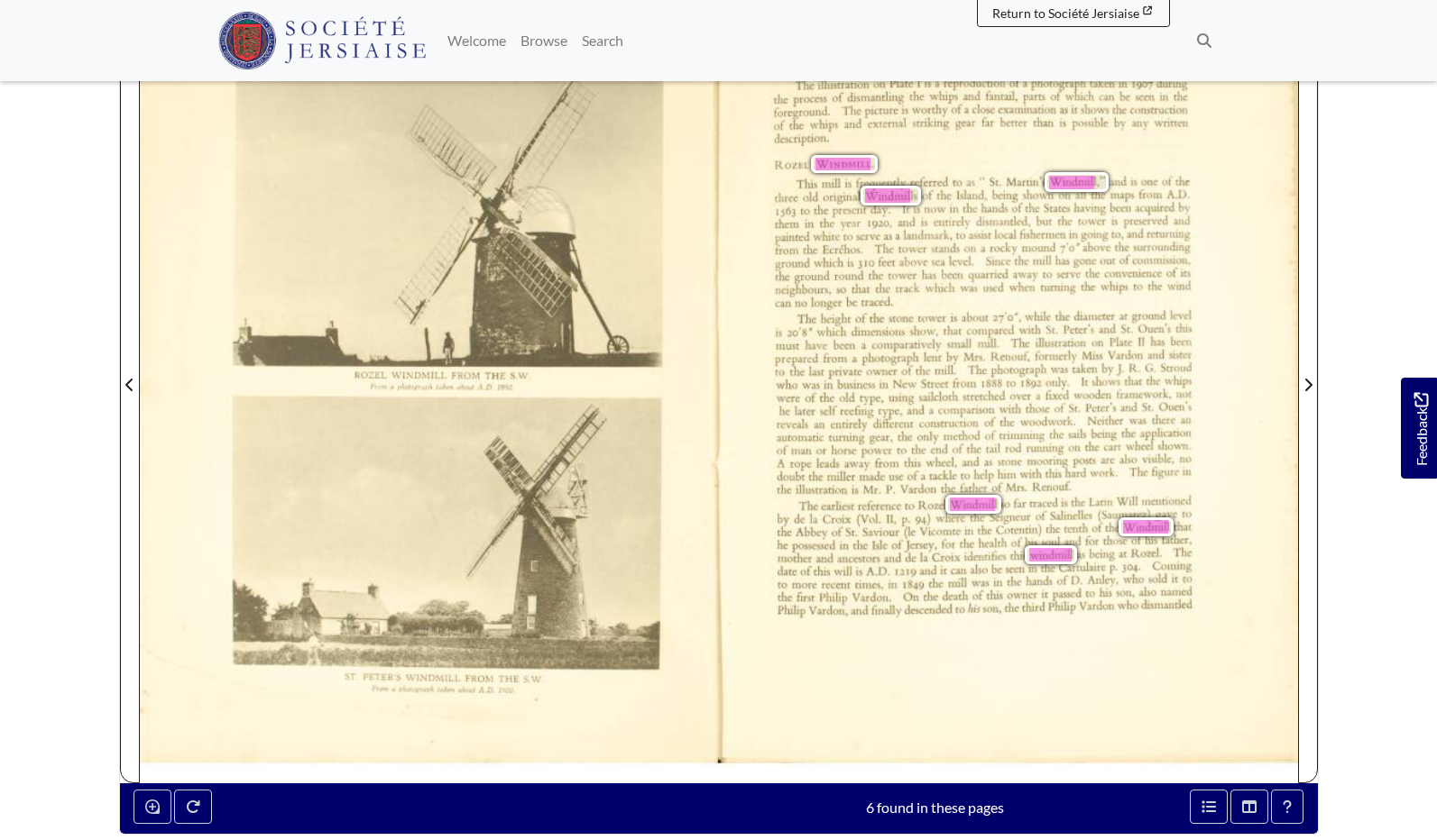
scroll to position [393, 0]
